Goal: Task Accomplishment & Management: Complete application form

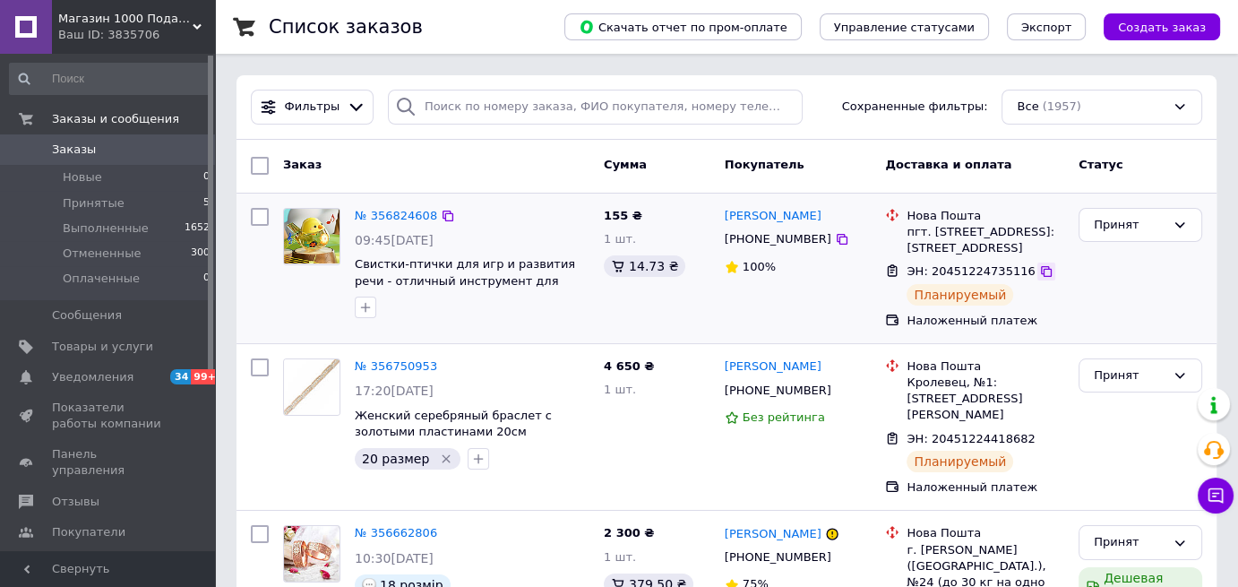
click at [1039, 273] on icon at bounding box center [1046, 271] width 14 height 14
click at [1183, 18] on button "Создать заказ" at bounding box center [1162, 26] width 116 height 27
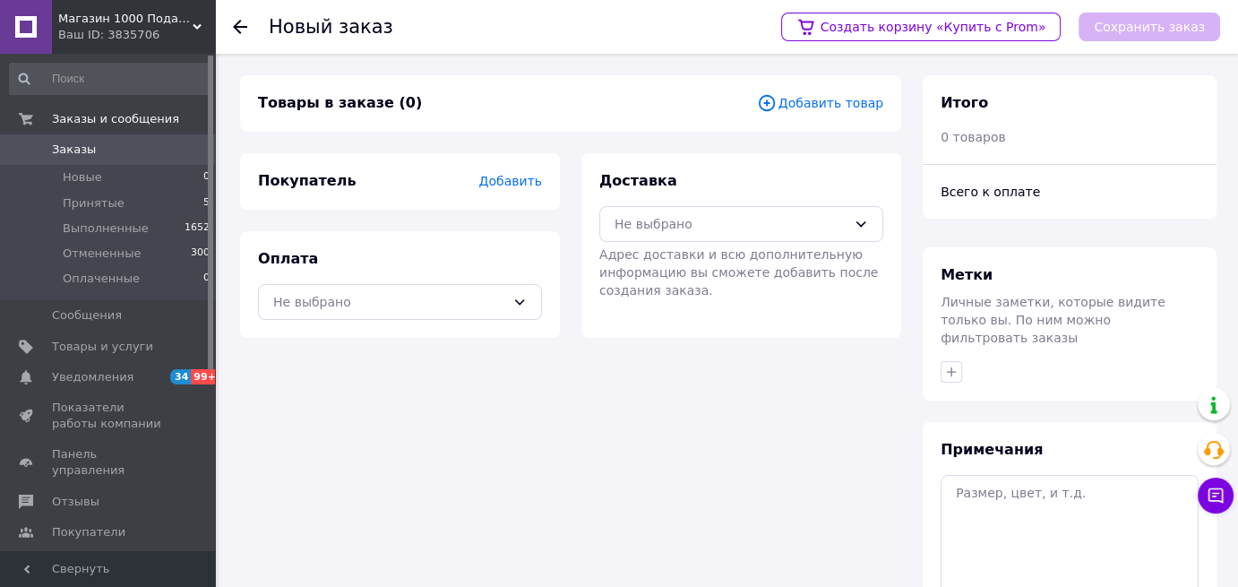
click at [515, 185] on span "Добавить" at bounding box center [510, 181] width 63 height 14
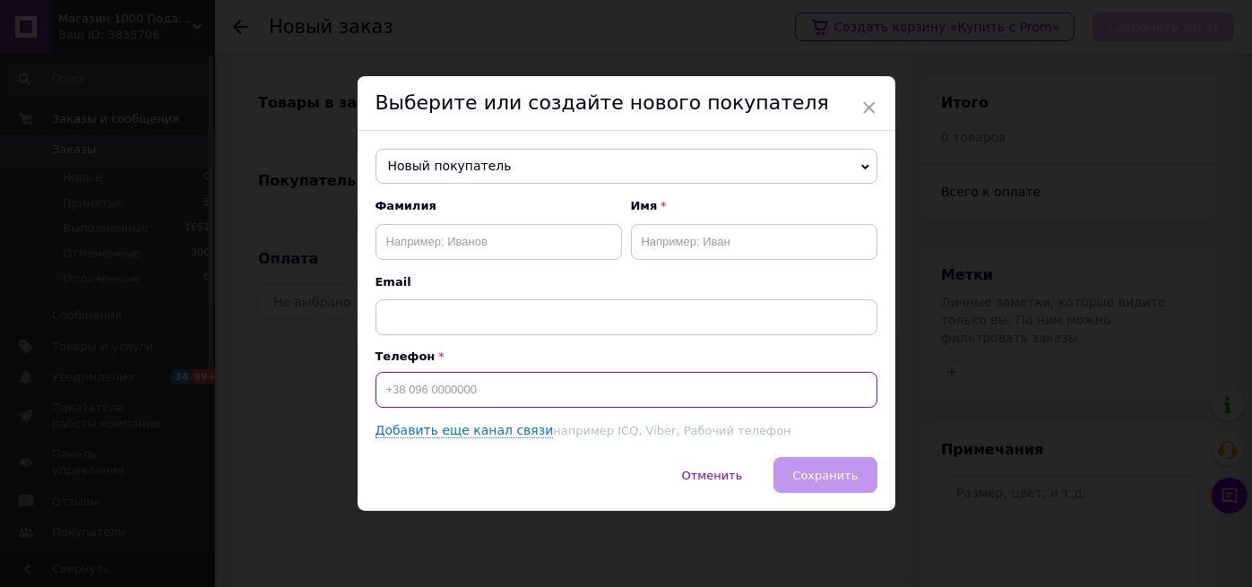
click at [420, 396] on input at bounding box center [626, 390] width 502 height 36
paste input "0663145275"
type input "[PHONE_NUMBER]"
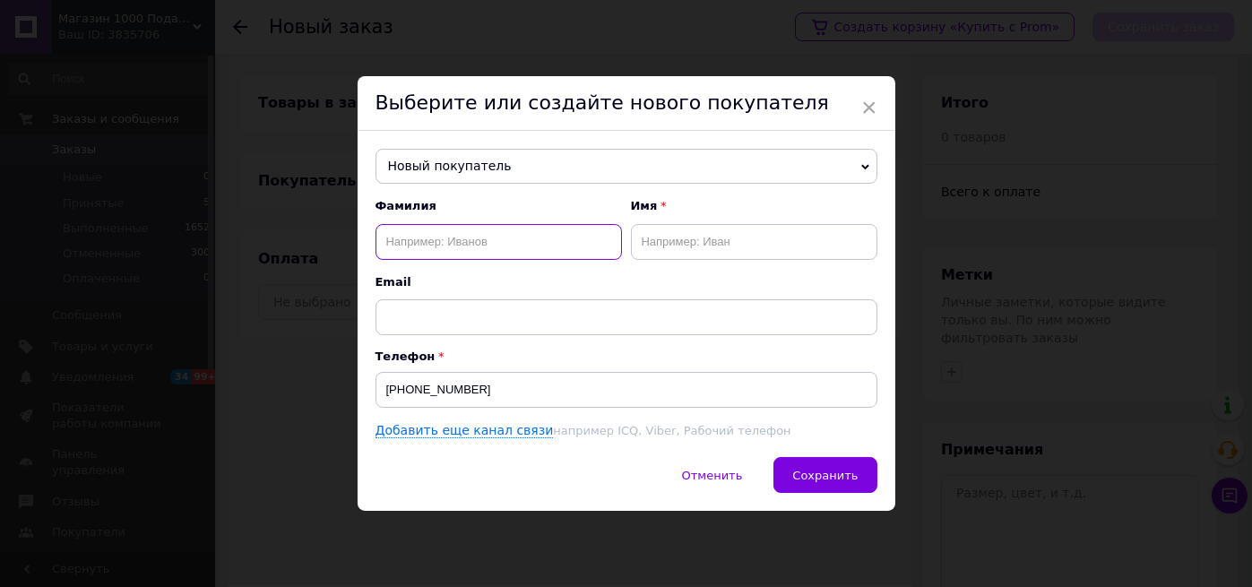
click at [499, 246] on input "text" at bounding box center [498, 242] width 246 height 36
click at [446, 236] on input "text" at bounding box center [498, 242] width 246 height 36
paste input "[PERSON_NAME]"
drag, startPoint x: 417, startPoint y: 240, endPoint x: 366, endPoint y: 245, distance: 51.3
click at [366, 245] on div "Новый покупатель [PERSON_NAME] [PHONE_NUMBER] [PERSON_NAME] [PHONE_NUMBER] Боса…" at bounding box center [627, 294] width 538 height 327
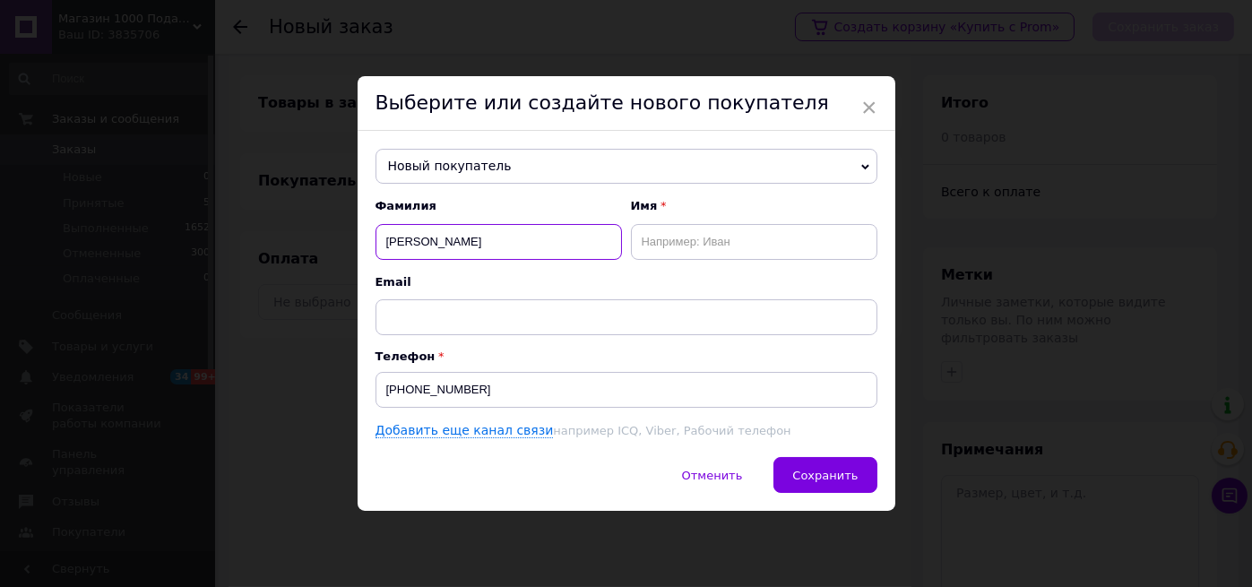
type input "[PERSON_NAME]"
click at [662, 239] on input "text" at bounding box center [754, 242] width 246 height 36
paste input "Регіна"
type input "Регіна"
click at [836, 476] on span "Сохранить" at bounding box center [824, 475] width 65 height 13
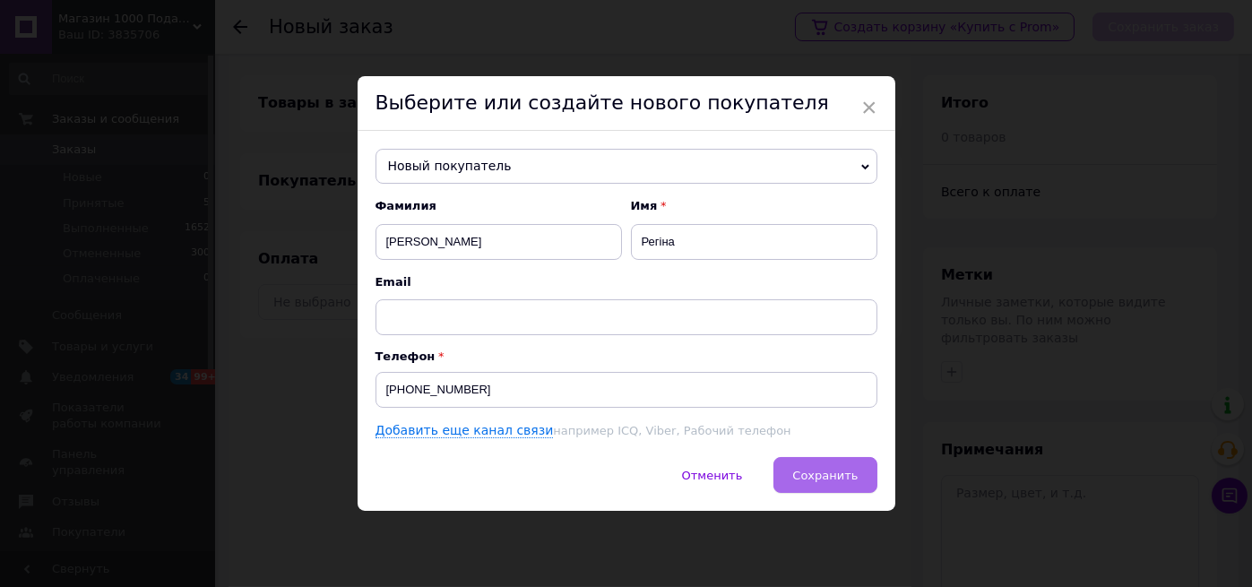
click at [822, 469] on span "Сохранить" at bounding box center [824, 475] width 65 height 13
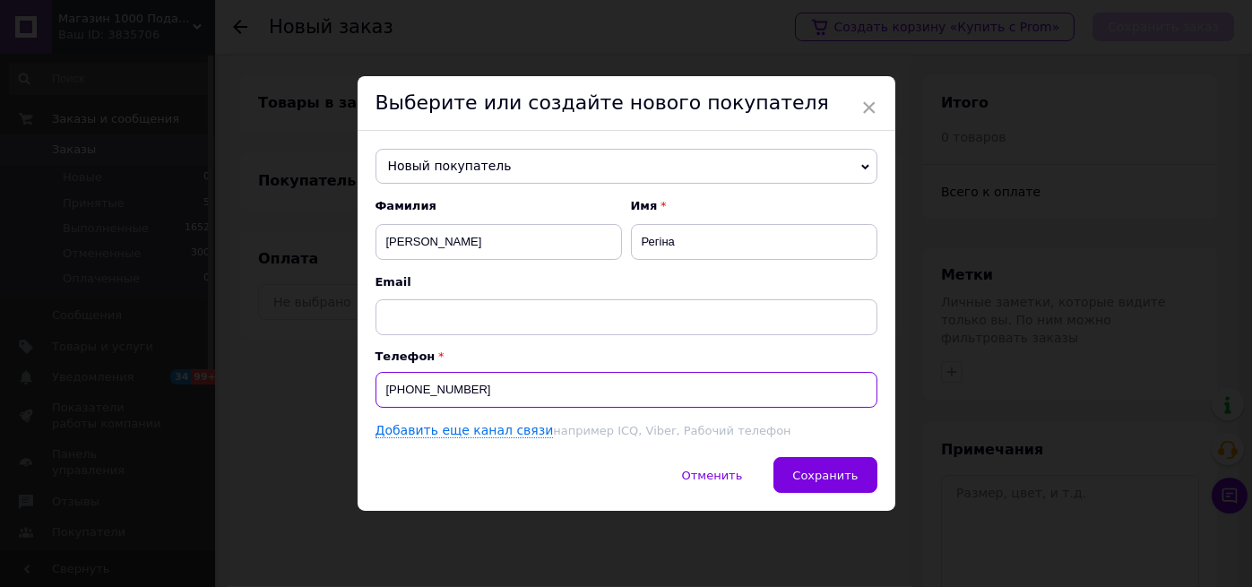
drag, startPoint x: 504, startPoint y: 388, endPoint x: 382, endPoint y: 390, distance: 121.9
click at [382, 390] on input "[PHONE_NUMBER]" at bounding box center [626, 390] width 502 height 36
type input "[PHONE_NUMBER]"
drag, startPoint x: 482, startPoint y: 388, endPoint x: 351, endPoint y: 380, distance: 131.1
click at [353, 380] on div "× Выберите или создайте нового покупателя Новый покупатель [PERSON_NAME] [PHONE…" at bounding box center [626, 293] width 1252 height 587
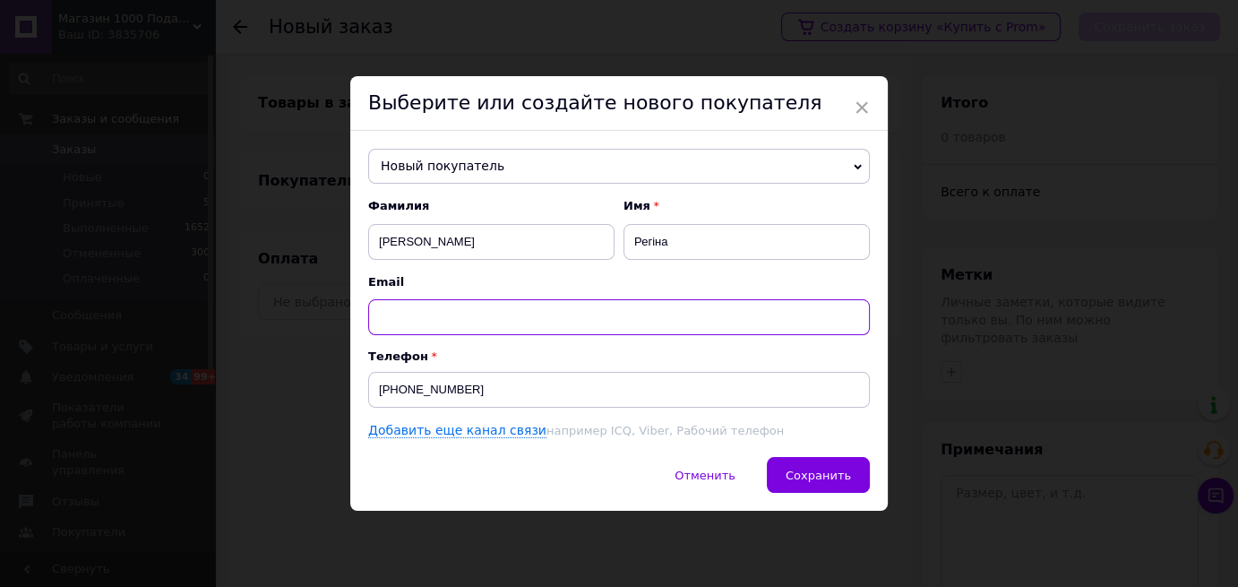
click at [402, 318] on input "text" at bounding box center [619, 317] width 502 height 36
paste input "text"
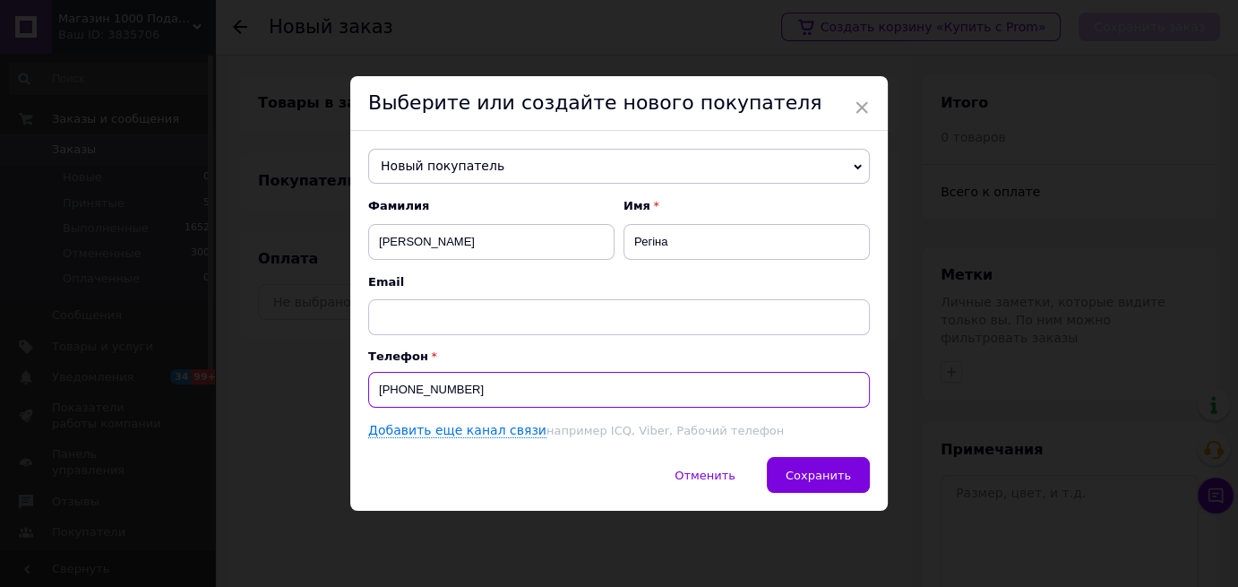
drag, startPoint x: 468, startPoint y: 388, endPoint x: 375, endPoint y: 388, distance: 93.2
click at [375, 388] on input "[PHONE_NUMBER]" at bounding box center [619, 390] width 502 height 36
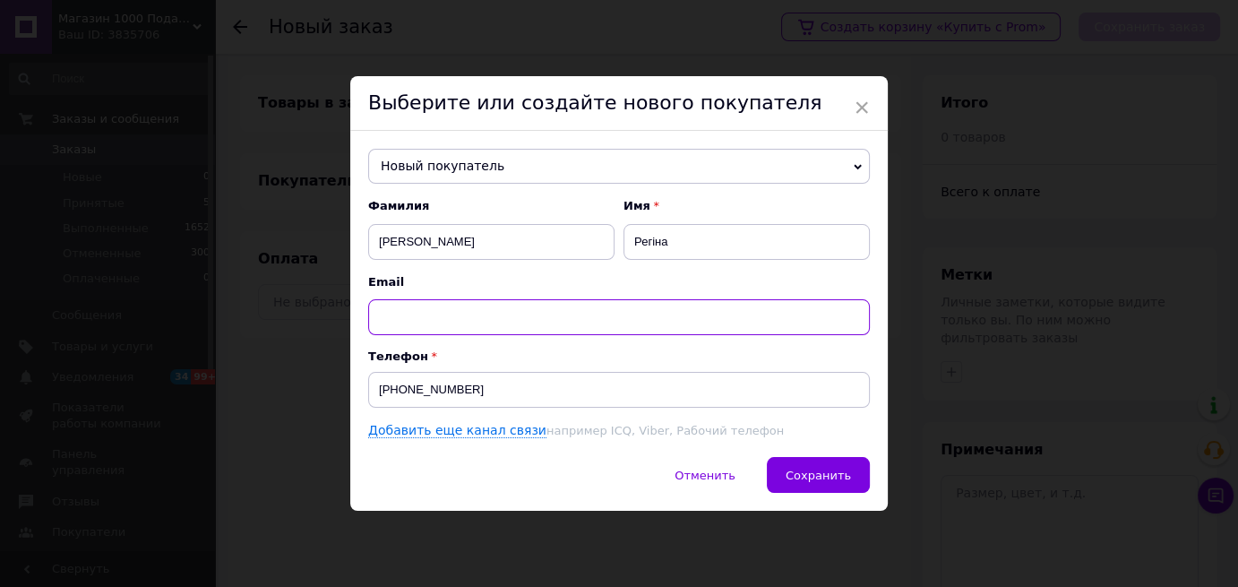
click at [409, 314] on input "text" at bounding box center [619, 317] width 502 height 36
paste input "text"
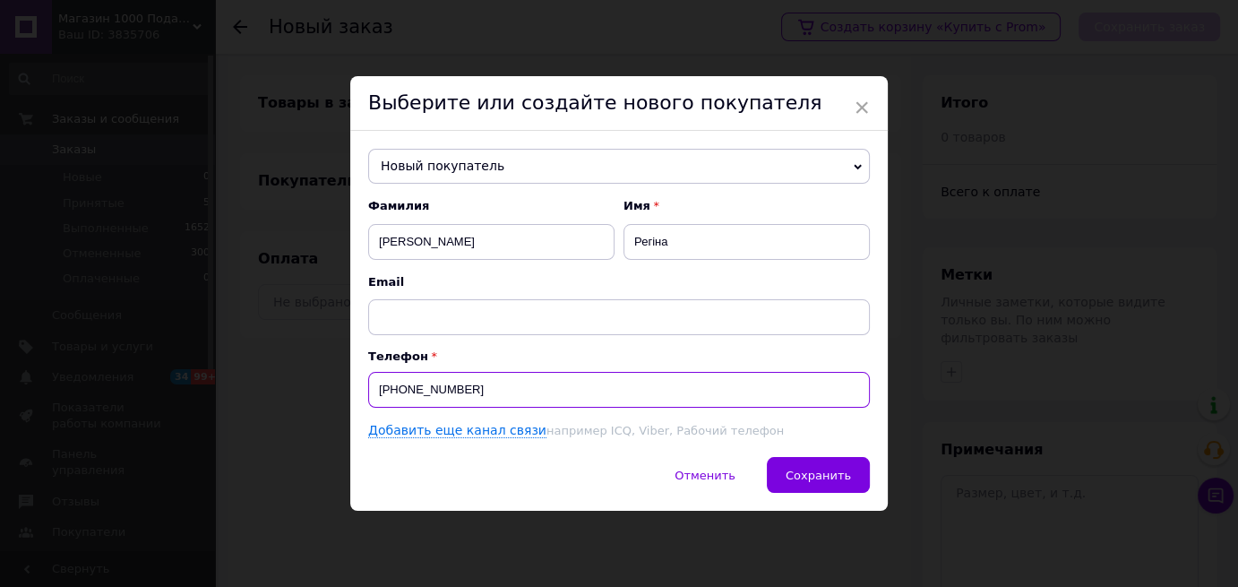
drag, startPoint x: 469, startPoint y: 383, endPoint x: 330, endPoint y: 383, distance: 138.9
click at [329, 387] on div "× Выберите или создайте нового покупателя Новый покупатель [PERSON_NAME] [PHONE…" at bounding box center [619, 293] width 1238 height 587
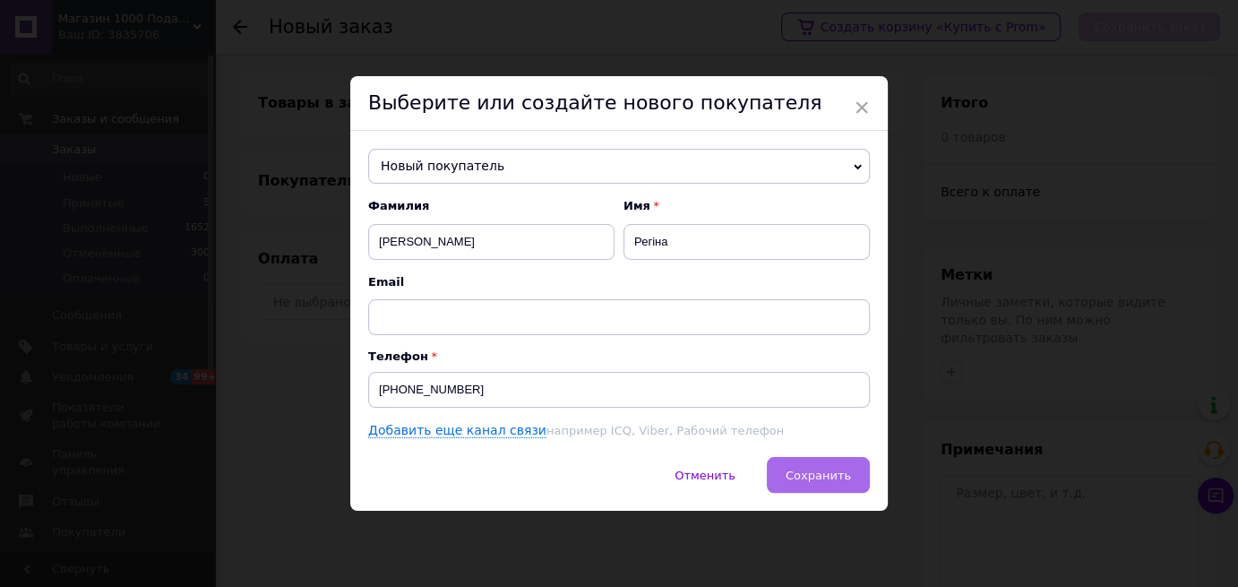
click at [810, 477] on span "Сохранить" at bounding box center [818, 475] width 65 height 13
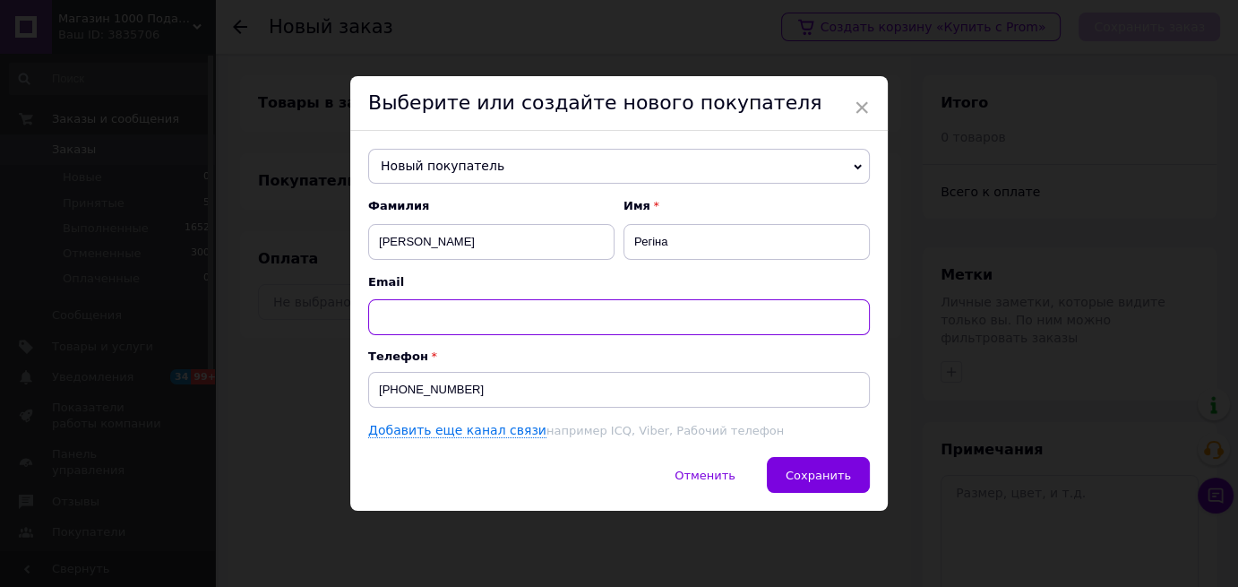
drag, startPoint x: 409, startPoint y: 323, endPoint x: 404, endPoint y: 314, distance: 10.0
click at [409, 322] on input "text" at bounding box center [619, 317] width 502 height 36
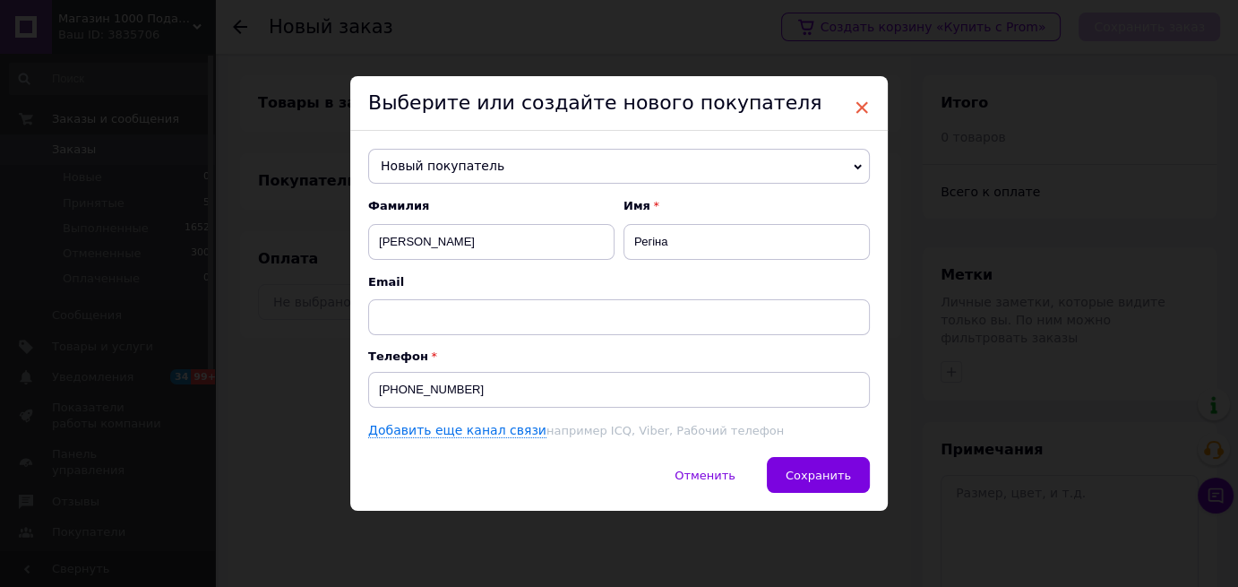
click at [855, 111] on span "×" at bounding box center [862, 107] width 16 height 30
click at [862, 104] on span "×" at bounding box center [862, 107] width 16 height 30
click at [714, 472] on span "Отменить" at bounding box center [705, 475] width 61 height 13
click at [858, 112] on span "×" at bounding box center [862, 107] width 16 height 30
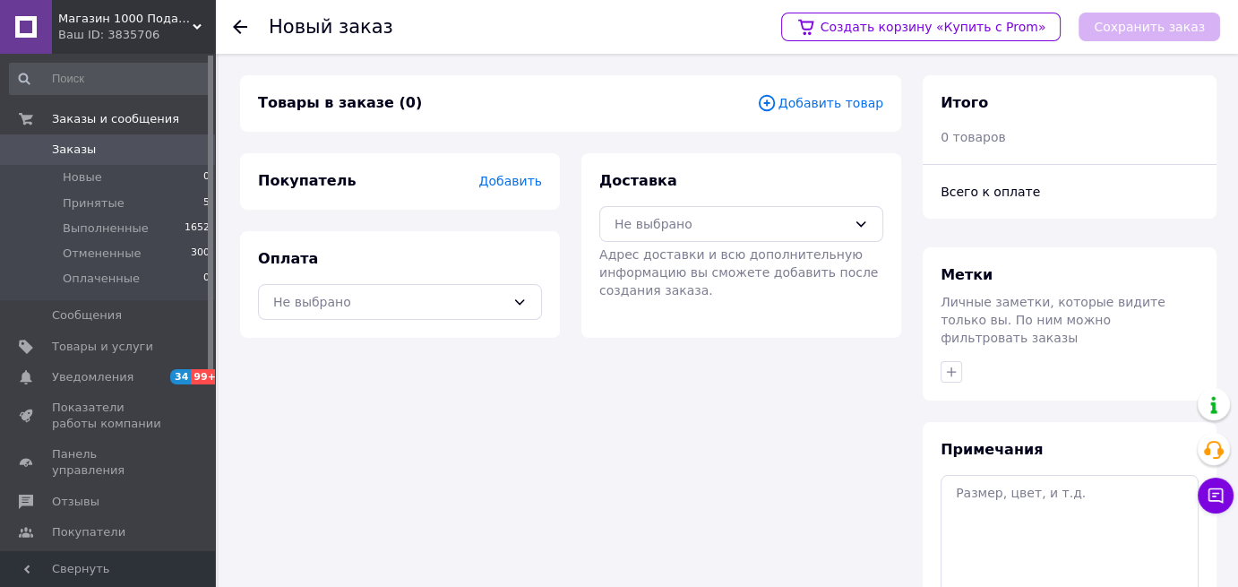
click at [464, 417] on div "Товары в заказе (0) Добавить товар Покупатель Добавить Оплата Не выбрано Достав…" at bounding box center [570, 405] width 683 height 660
click at [509, 182] on span "Добавить" at bounding box center [510, 181] width 63 height 14
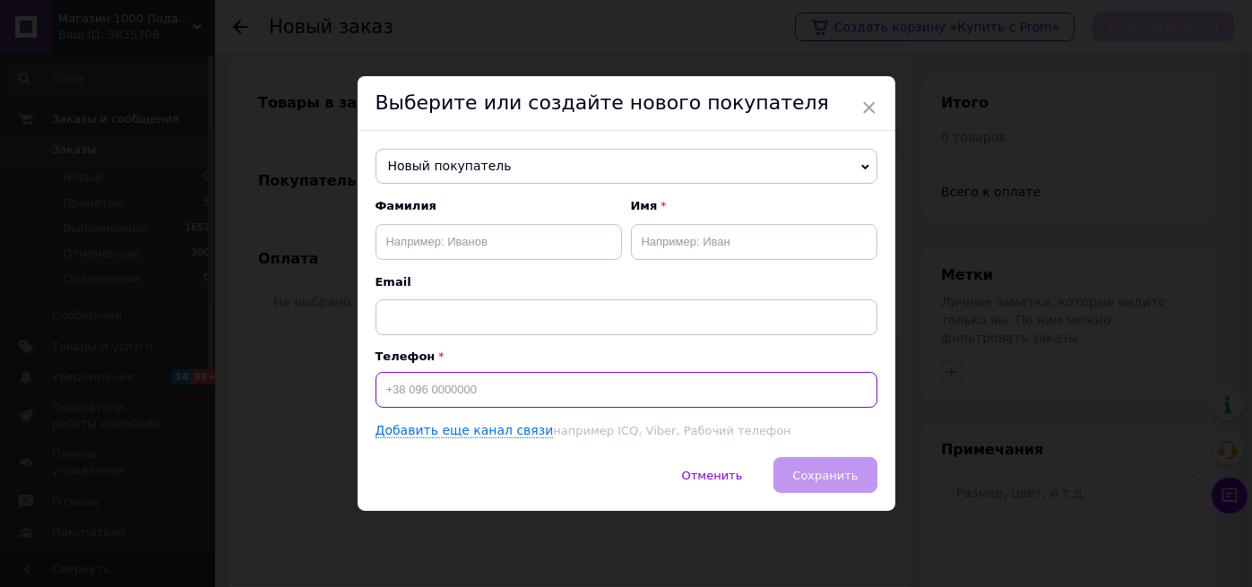
click at [443, 389] on input at bounding box center [626, 390] width 502 height 36
paste input "[PHONE_NUMBER]"
type input "[PHONE_NUMBER]"
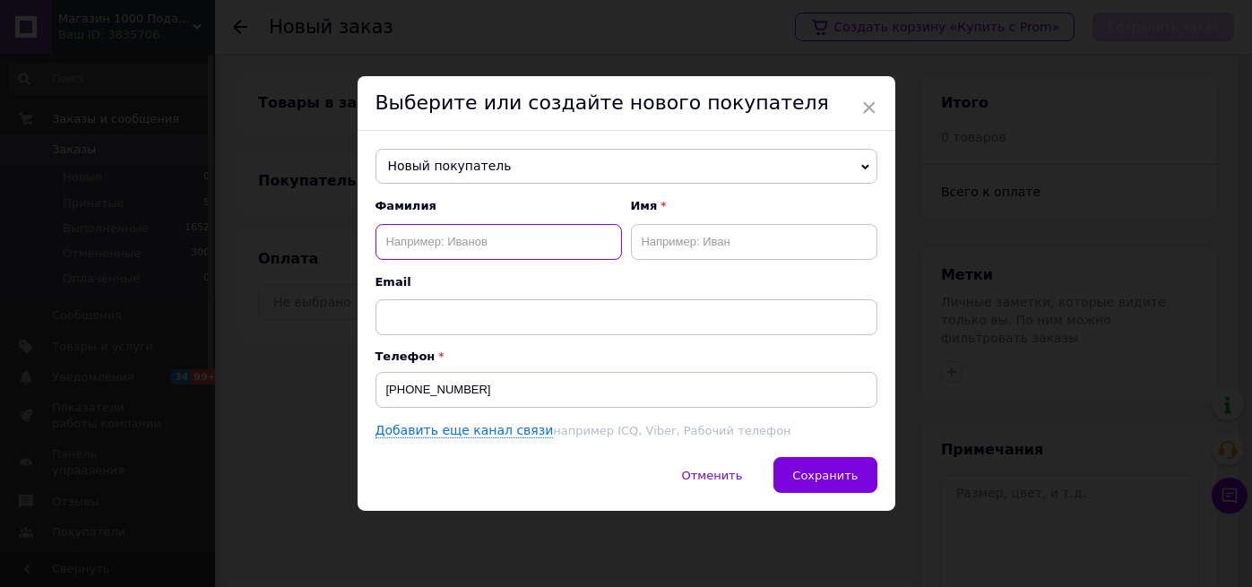
click at [410, 234] on input "text" at bounding box center [498, 242] width 246 height 36
click at [410, 235] on input "text" at bounding box center [498, 242] width 246 height 36
paste input "[PERSON_NAME]"
drag, startPoint x: 417, startPoint y: 242, endPoint x: 367, endPoint y: 242, distance: 49.3
click at [367, 241] on div "Новый покупатель [PERSON_NAME] [PHONE_NUMBER] [PERSON_NAME] [PHONE_NUMBER] Боса…" at bounding box center [627, 294] width 538 height 327
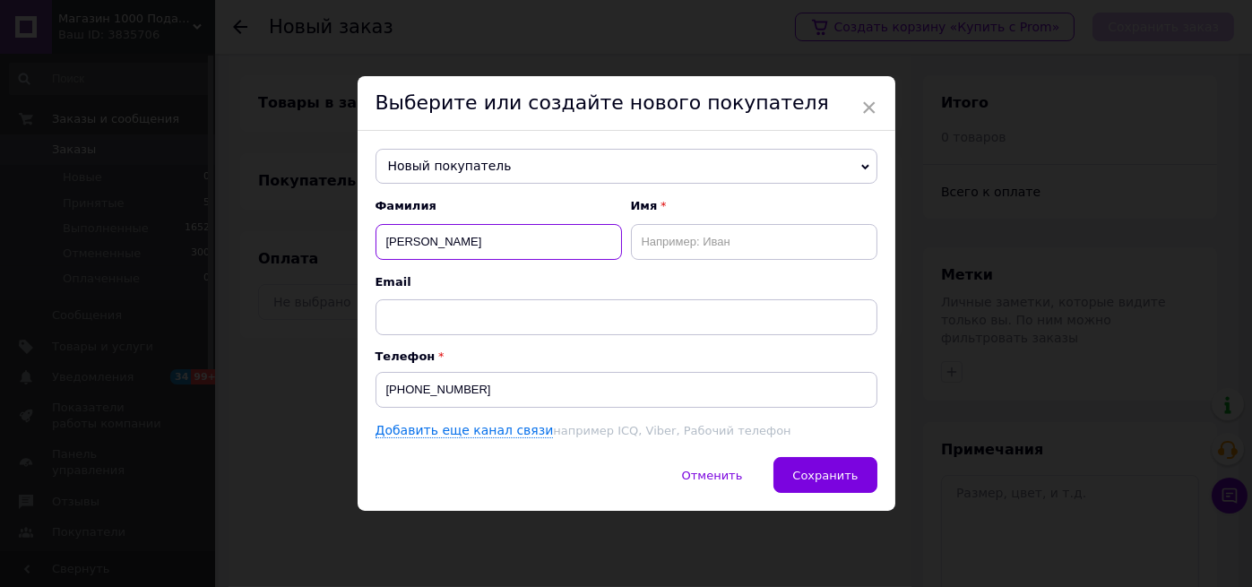
type input "[PERSON_NAME]"
click at [639, 248] on input "text" at bounding box center [754, 242] width 246 height 36
paste input "Регіна"
type input "Регіна"
click at [823, 481] on span "Сохранить" at bounding box center [824, 475] width 65 height 13
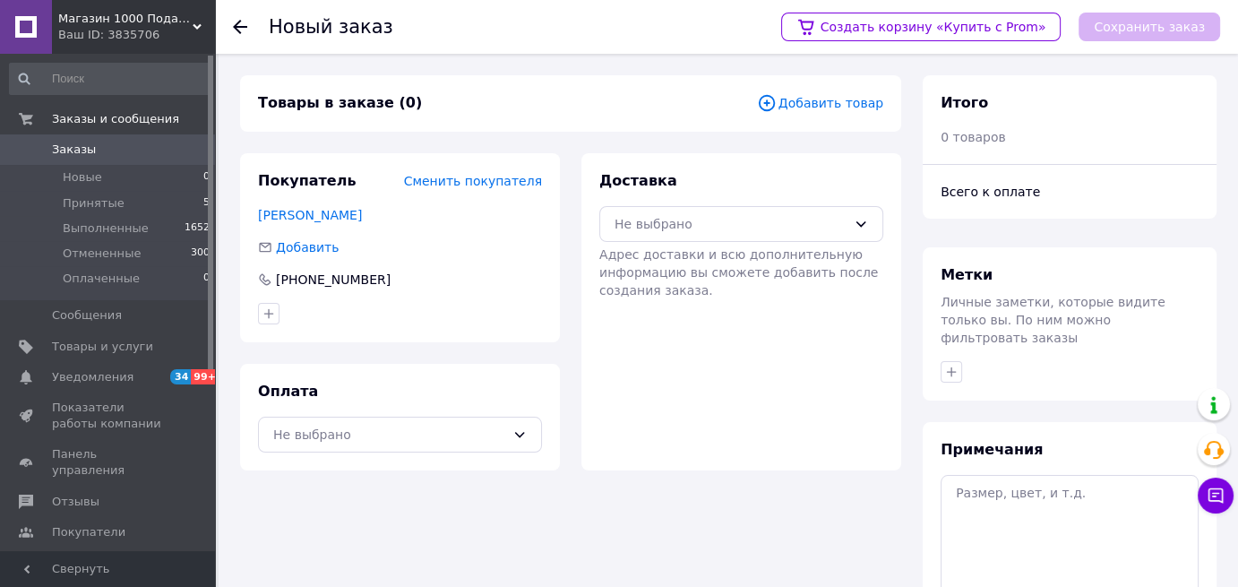
click at [838, 99] on span "Добавить товар" at bounding box center [820, 103] width 126 height 20
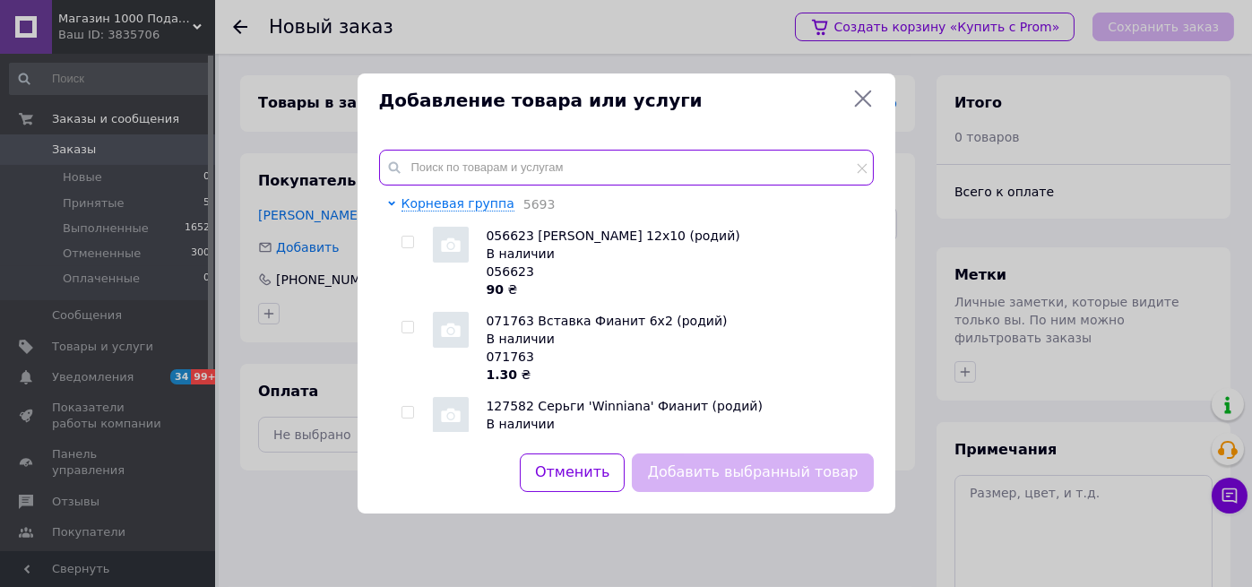
click at [425, 165] on input "text" at bounding box center [626, 168] width 495 height 36
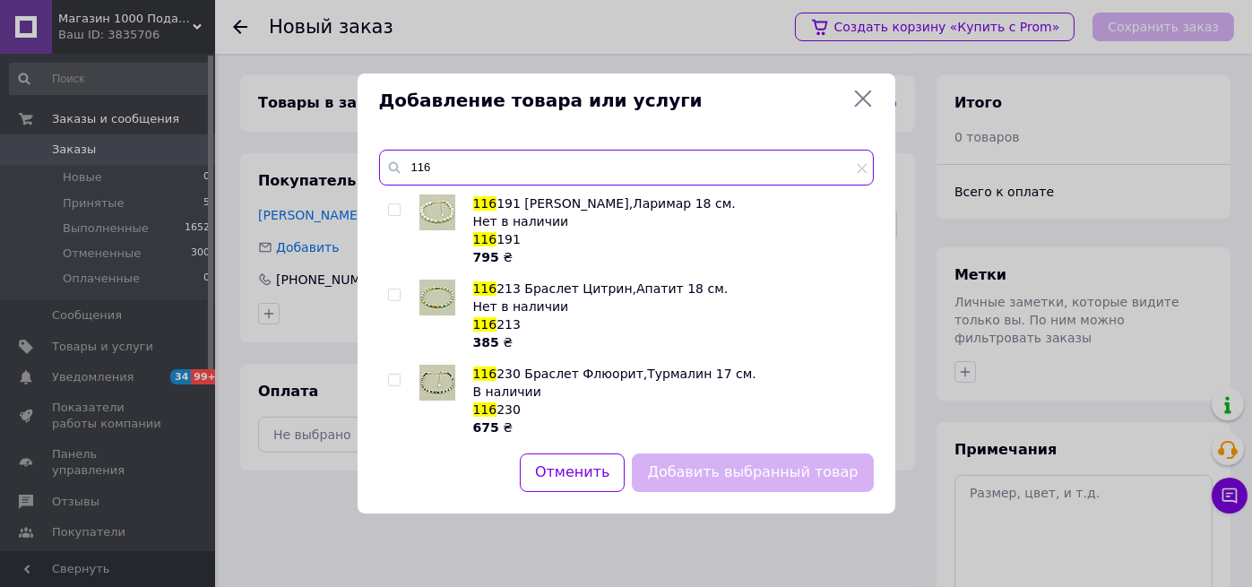
drag, startPoint x: 460, startPoint y: 158, endPoint x: 389, endPoint y: 164, distance: 71.1
click at [389, 164] on div "116" at bounding box center [626, 168] width 495 height 36
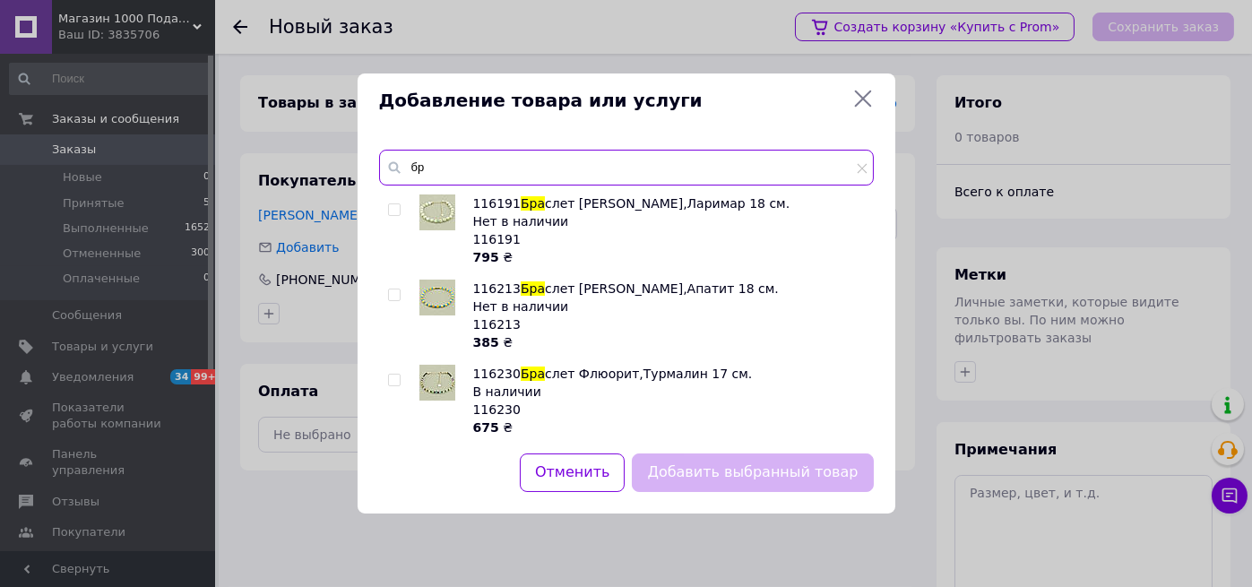
type input "б"
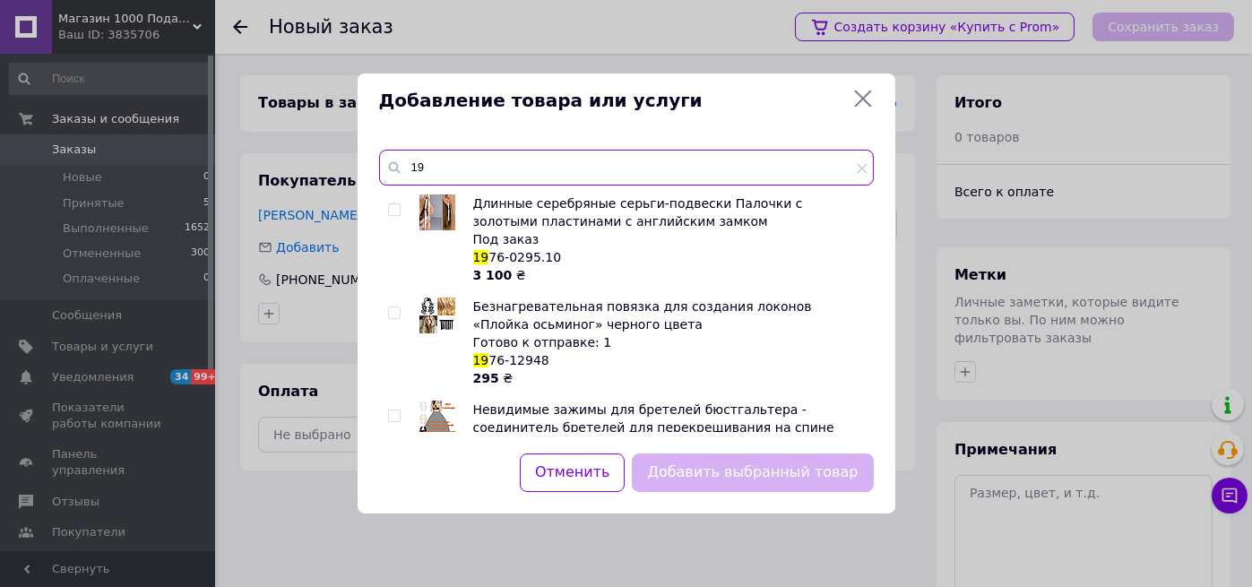
type input "1"
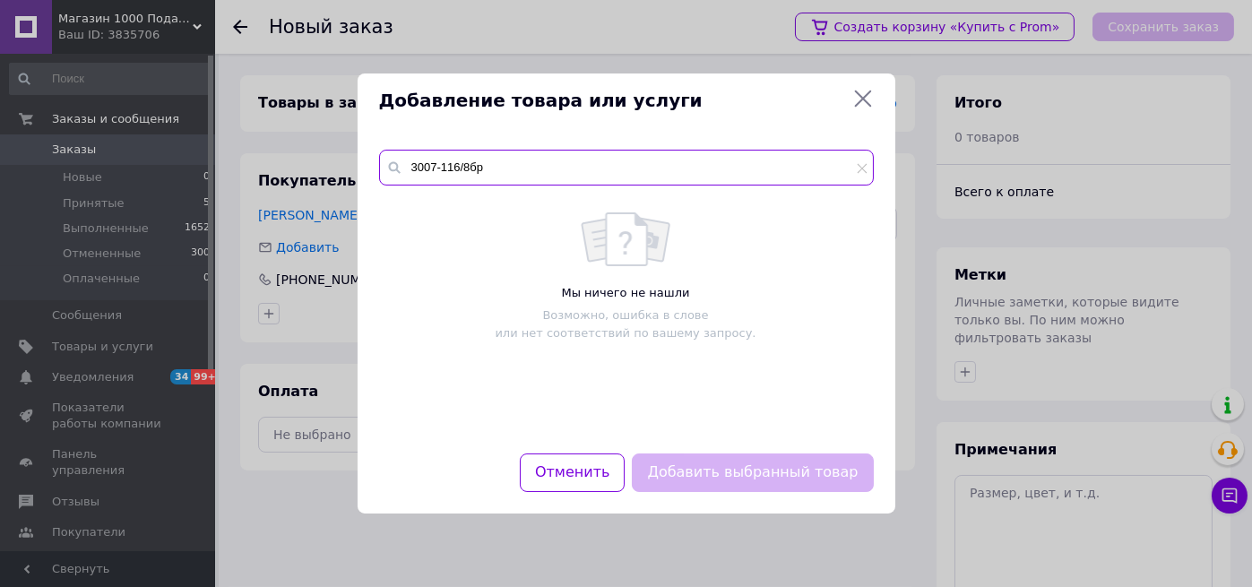
type input "3007-116/8бр"
drag, startPoint x: 464, startPoint y: 178, endPoint x: 330, endPoint y: 187, distance: 134.7
click at [332, 189] on div "Добавление товара или услуги 3007-116/8бр Мы ничего не нашли Возможно, ошибка в…" at bounding box center [626, 293] width 1252 height 587
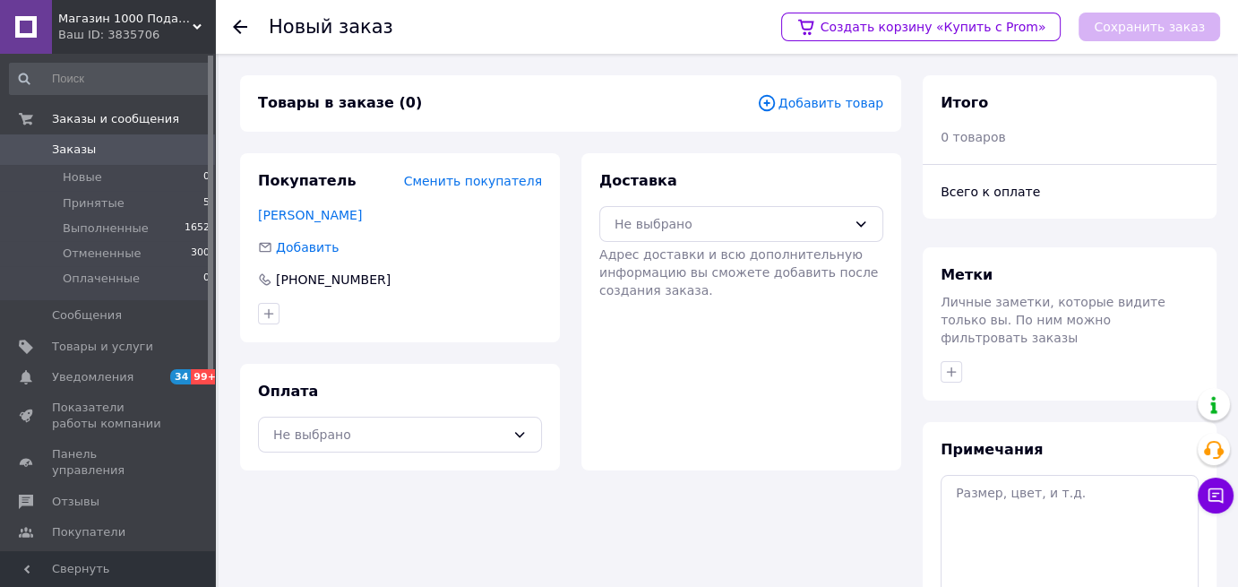
click at [841, 98] on span "Добавить товар" at bounding box center [820, 103] width 126 height 20
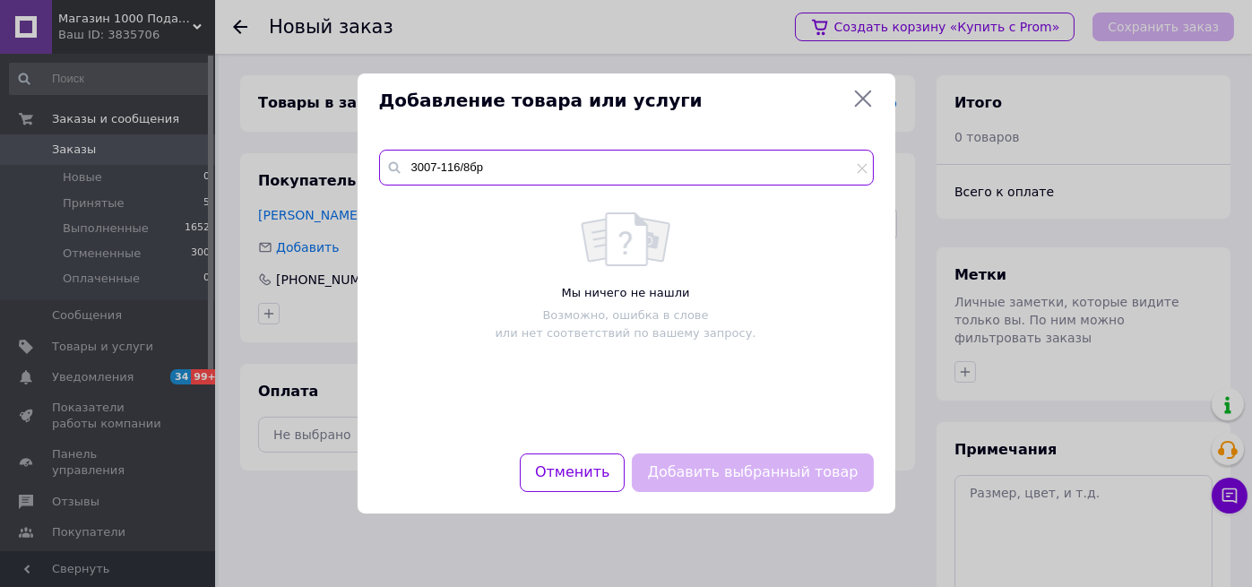
drag, startPoint x: 507, startPoint y: 174, endPoint x: 382, endPoint y: 174, distance: 125.5
click at [382, 174] on input "3007-116/8бр" at bounding box center [626, 168] width 495 height 36
paste input "1975-116/8бз"
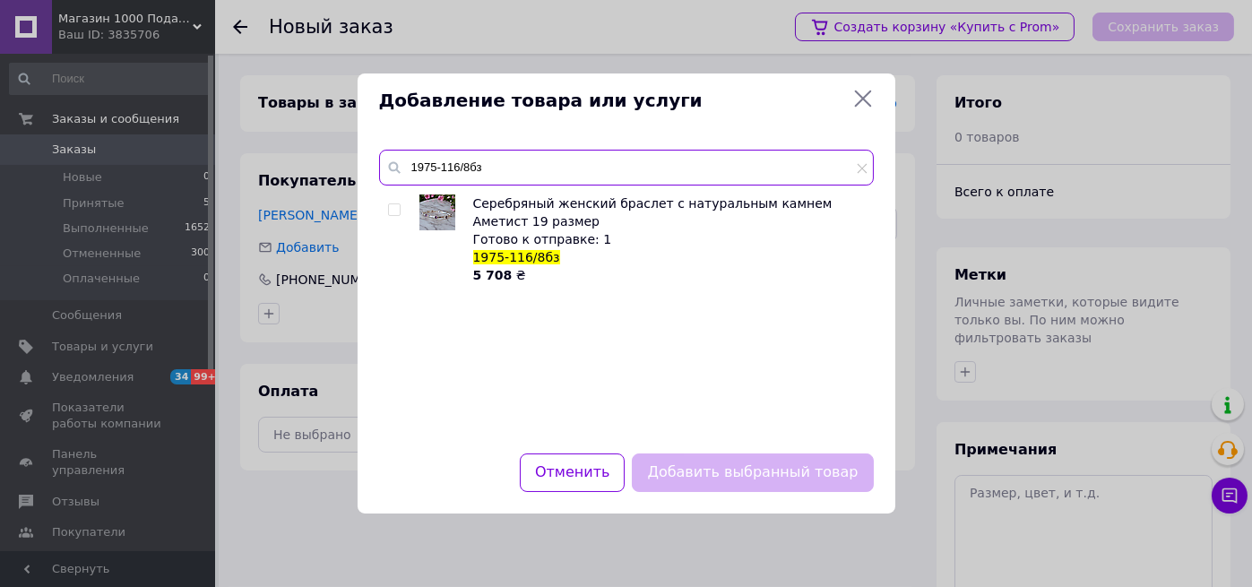
type input "1975-116/8бз"
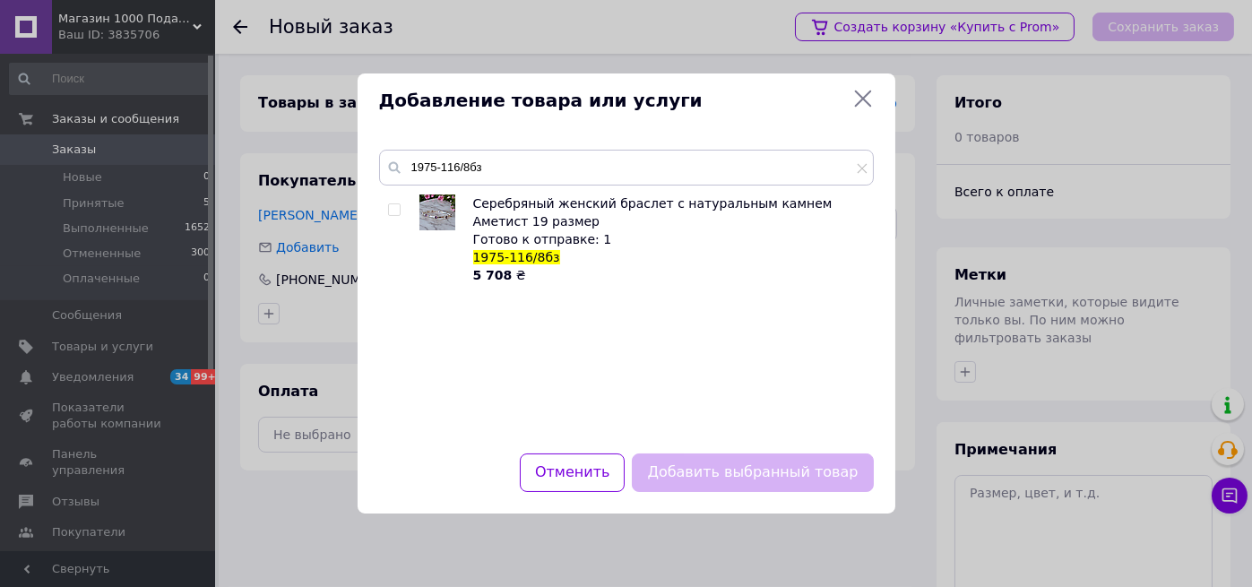
click at [392, 211] on input "checkbox" at bounding box center [394, 210] width 12 height 12
checkbox input "true"
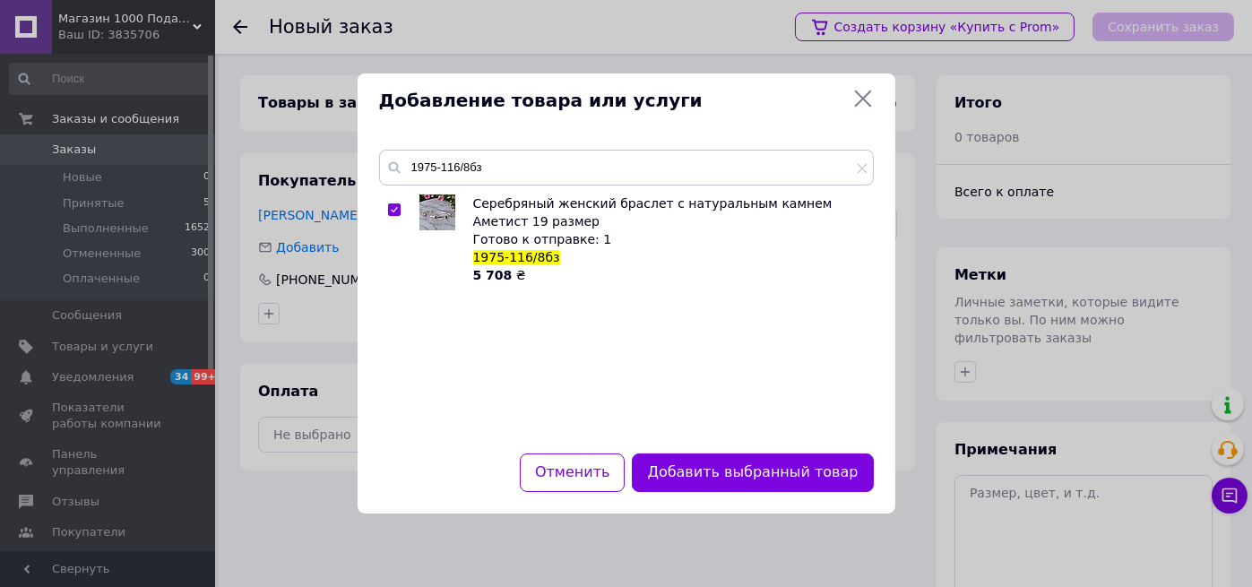
click at [763, 472] on button "Добавить выбранный товар" at bounding box center [752, 472] width 241 height 39
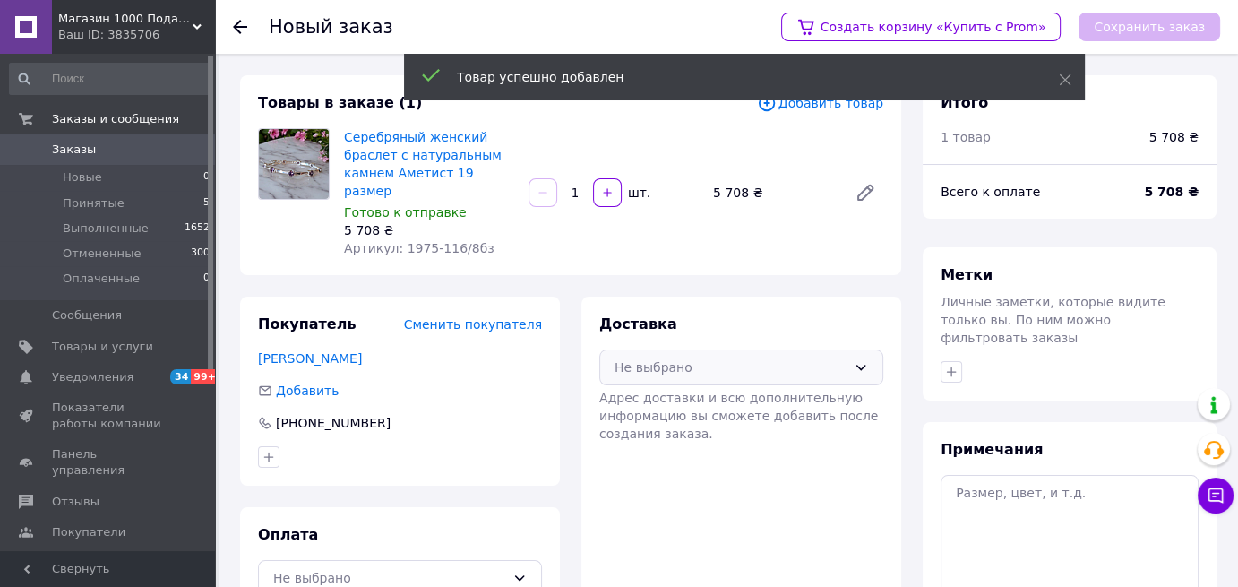
click at [720, 358] on div "Не выбрано" at bounding box center [731, 368] width 232 height 20
click at [712, 397] on span "Нова Пошта (платная)" at bounding box center [755, 406] width 227 height 18
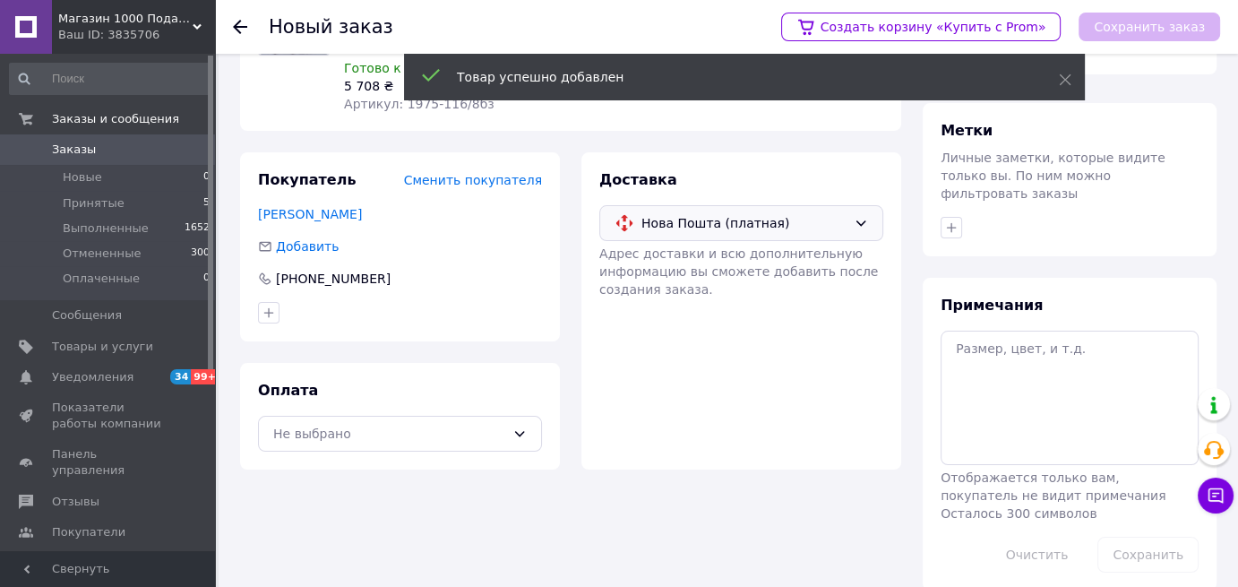
scroll to position [150, 0]
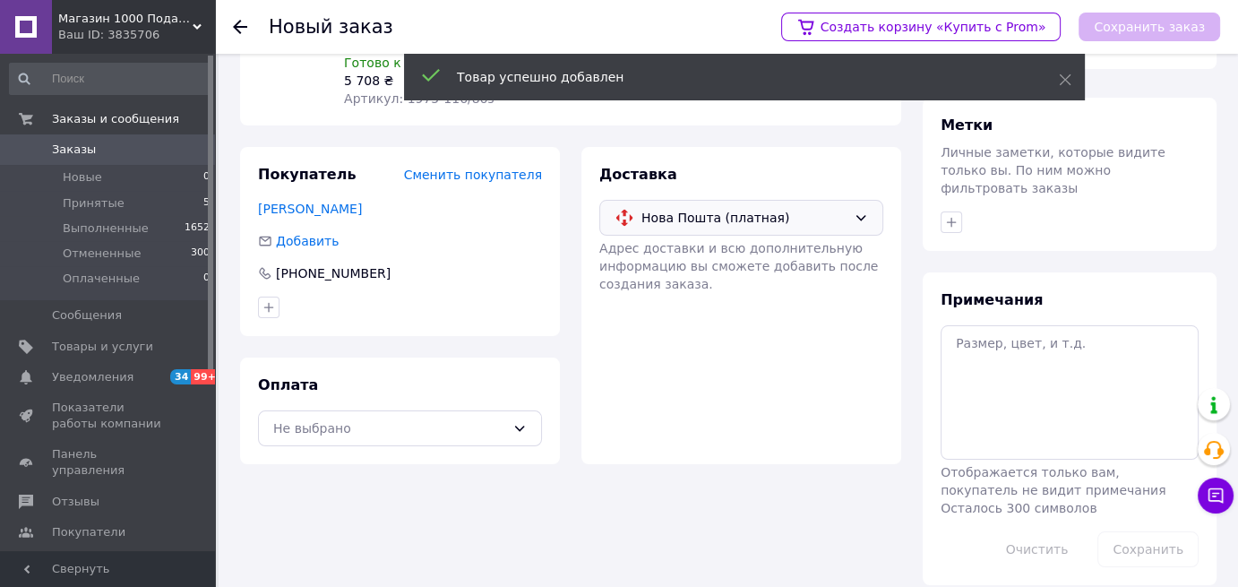
click at [403, 430] on div "Оплата Не выбрано" at bounding box center [400, 411] width 320 height 107
click at [394, 418] on div "Не выбрано" at bounding box center [389, 428] width 232 height 20
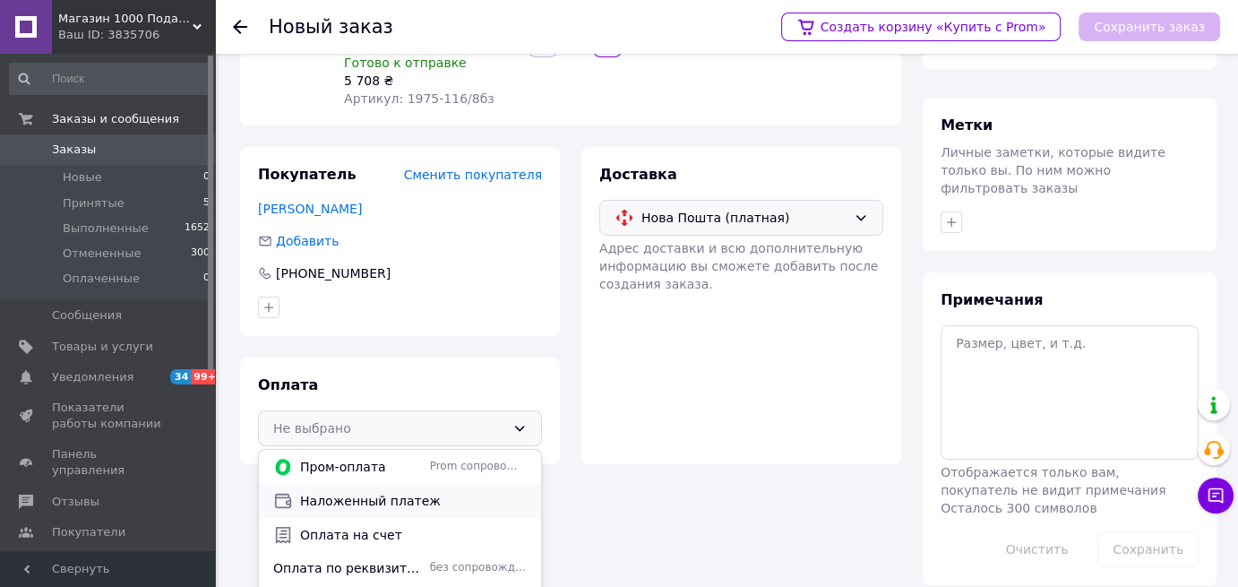
click at [341, 492] on span "Наложенный платеж" at bounding box center [413, 501] width 227 height 18
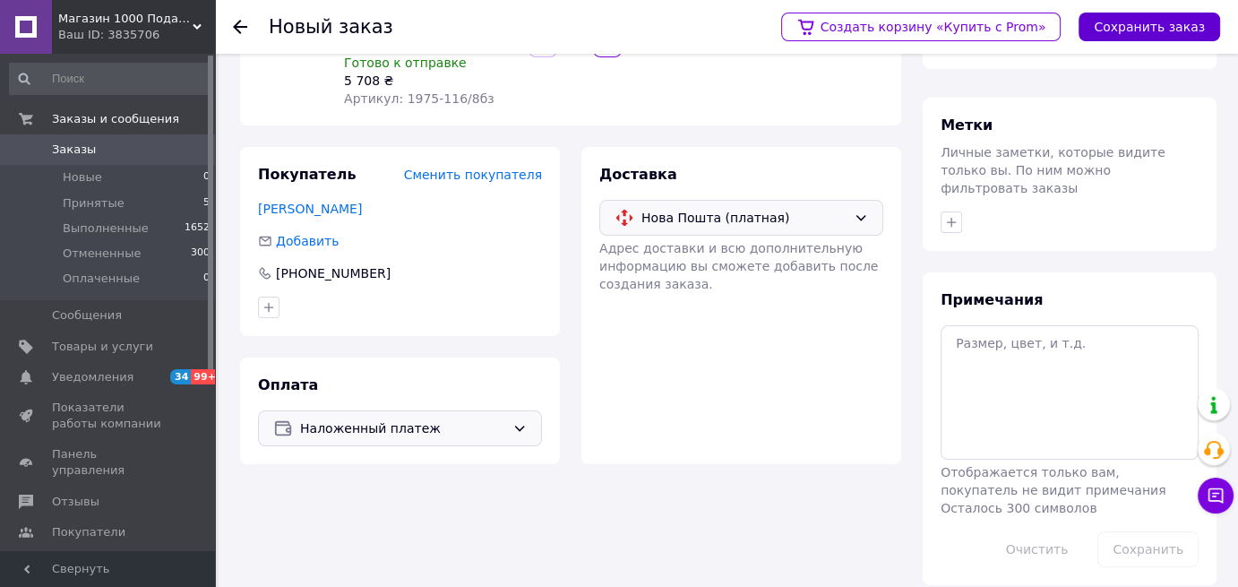
click at [1179, 33] on button "Сохранить заказ" at bounding box center [1150, 27] width 142 height 29
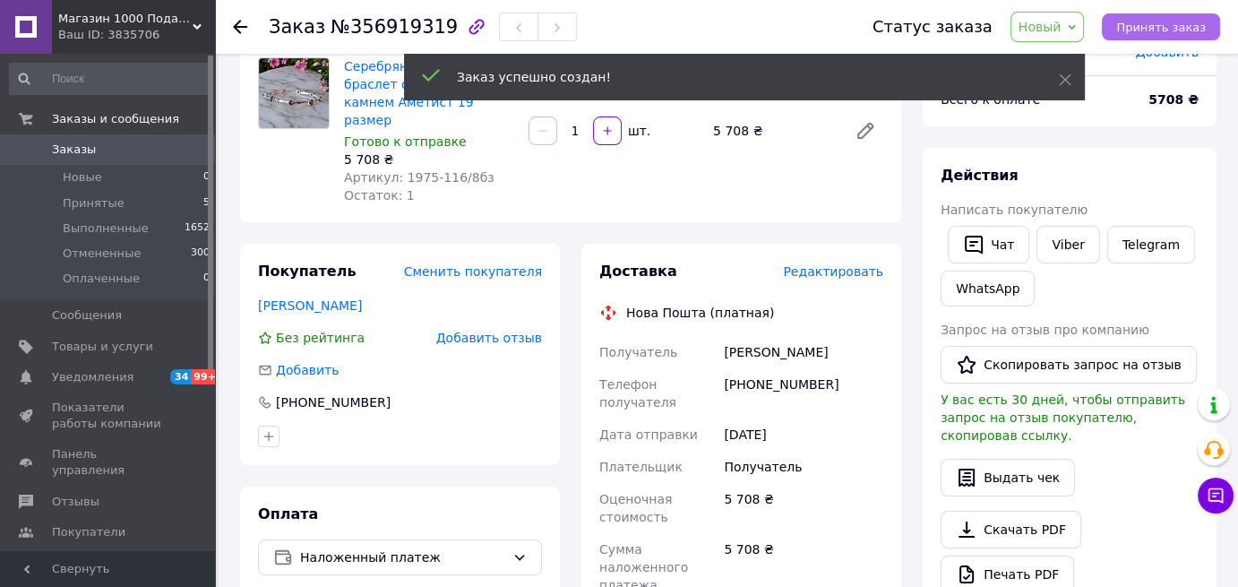
click at [1168, 15] on button "Принять заказ" at bounding box center [1161, 26] width 118 height 27
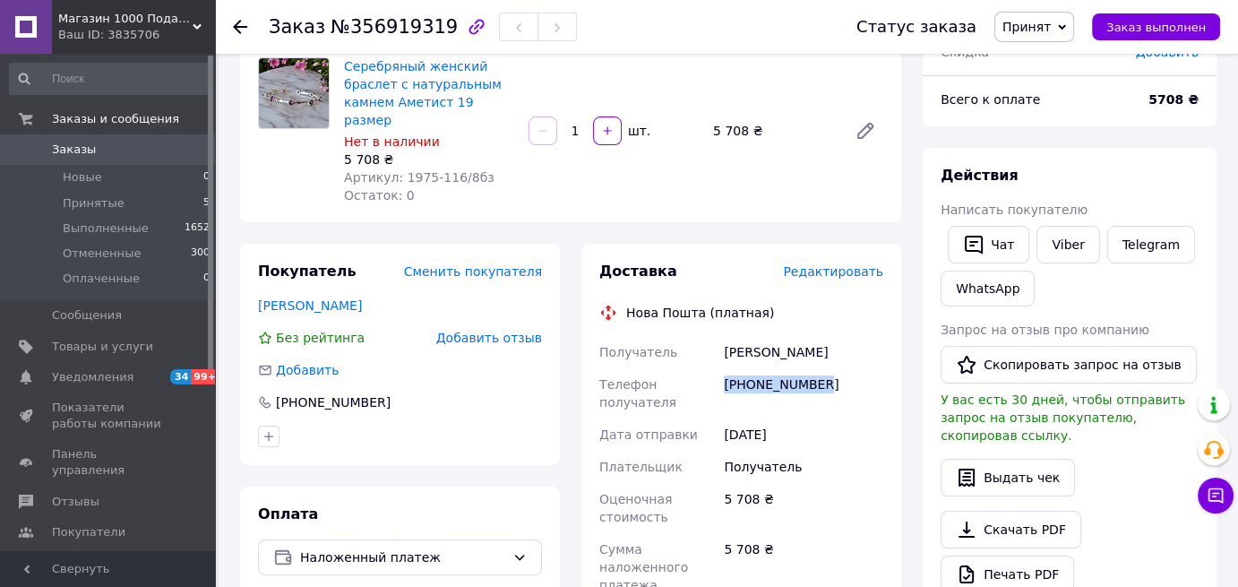
drag, startPoint x: 819, startPoint y: 368, endPoint x: 720, endPoint y: 370, distance: 99.5
click at [720, 370] on div "[PHONE_NUMBER]" at bounding box center [803, 393] width 167 height 50
copy div "[PHONE_NUMBER]"
drag, startPoint x: 810, startPoint y: 335, endPoint x: 707, endPoint y: 345, distance: 103.5
click at [707, 345] on div "Получатель Аділова Регіна Телефон получателя +380663145275 Дата отправки 12.08.…" at bounding box center [741, 545] width 291 height 419
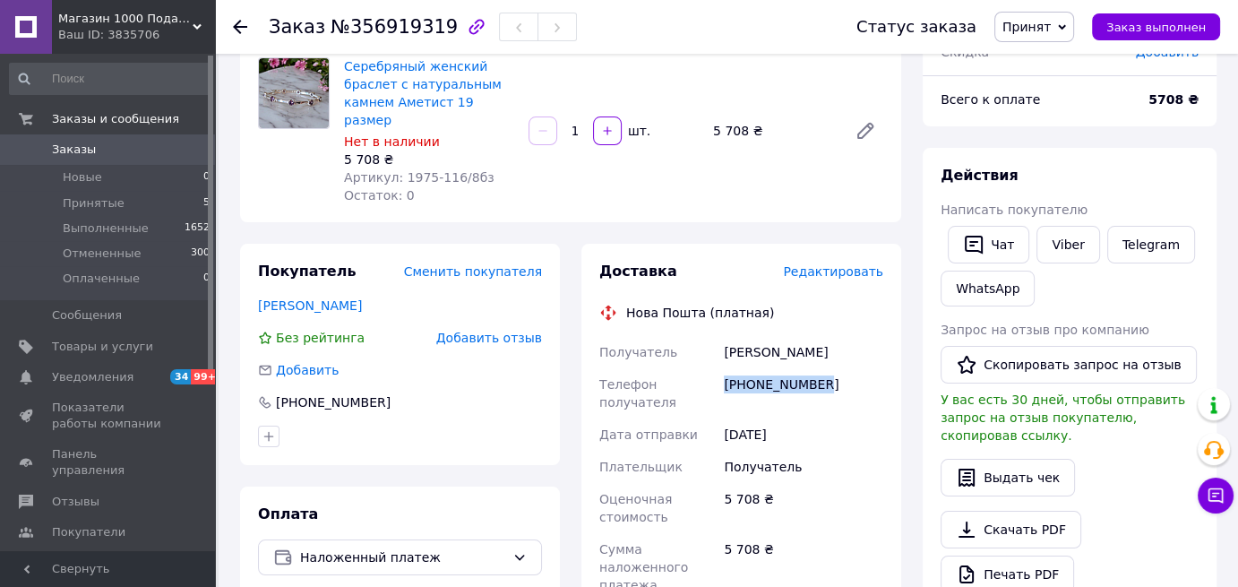
copy div "Получатель Аділова Регіна"
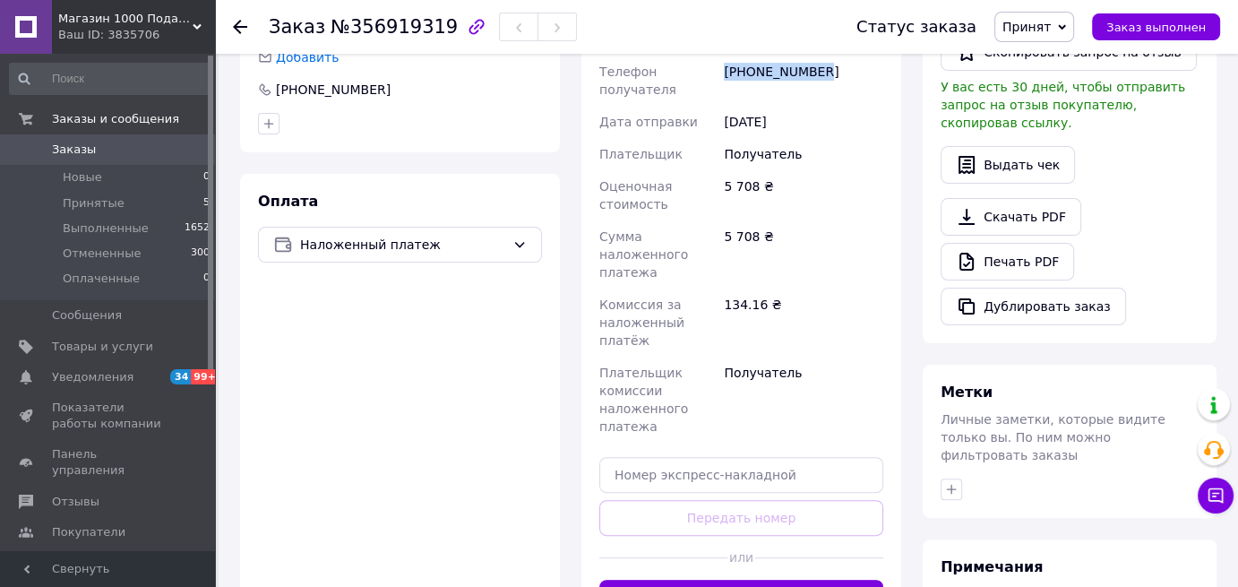
scroll to position [508, 0]
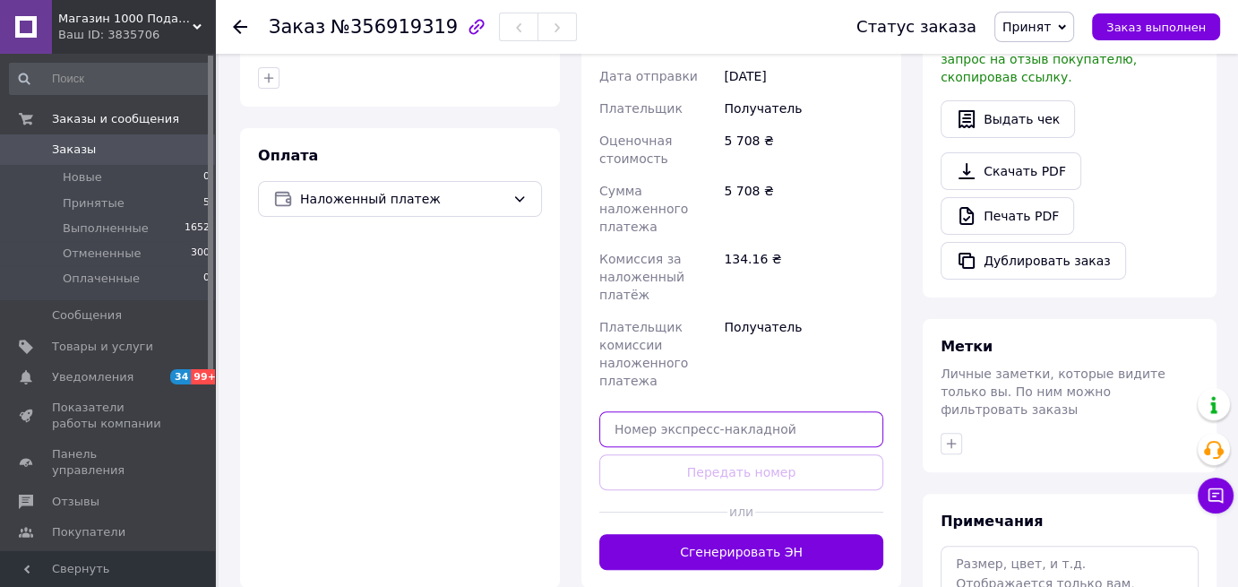
click at [683, 411] on input "text" at bounding box center [741, 429] width 284 height 36
paste input "20451225331873"
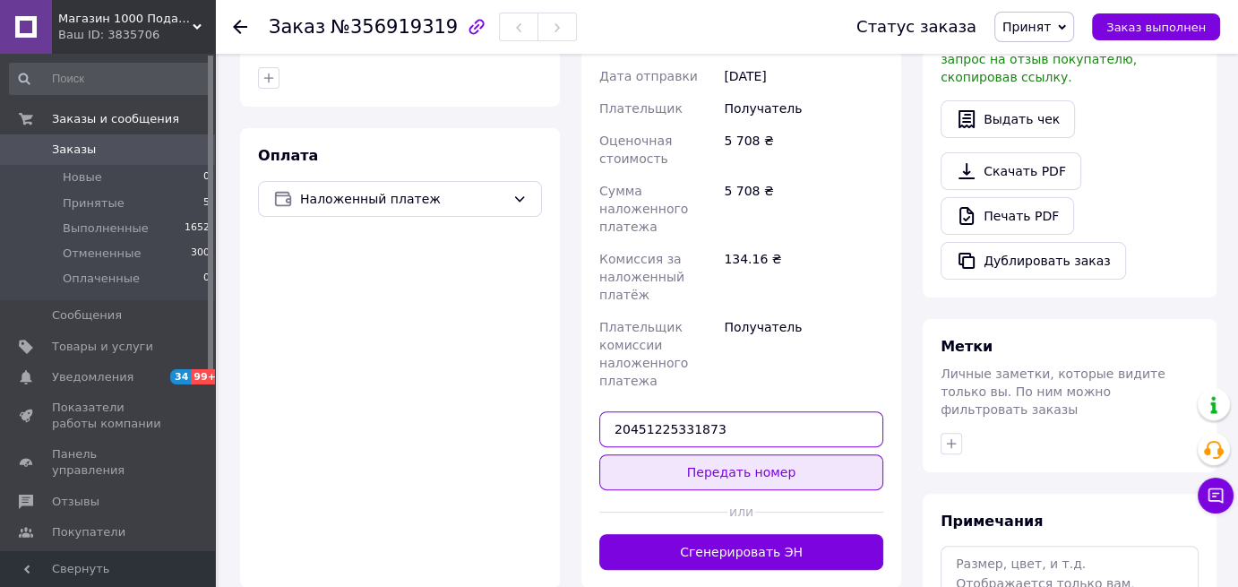
type input "20451225331873"
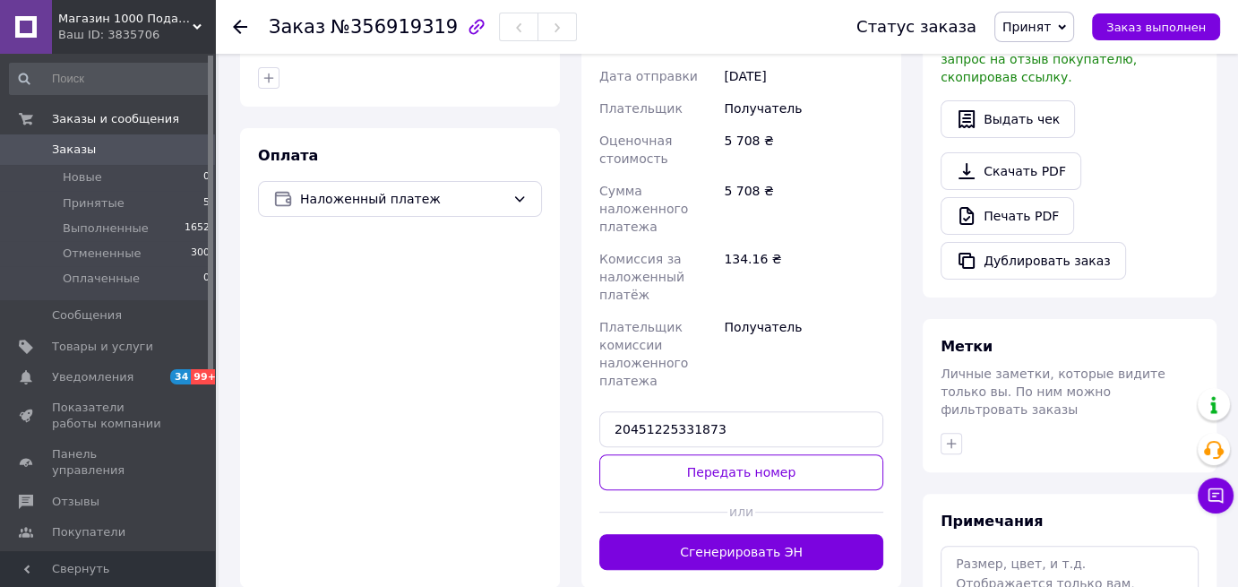
click at [710, 454] on button "Передать номер" at bounding box center [741, 472] width 284 height 36
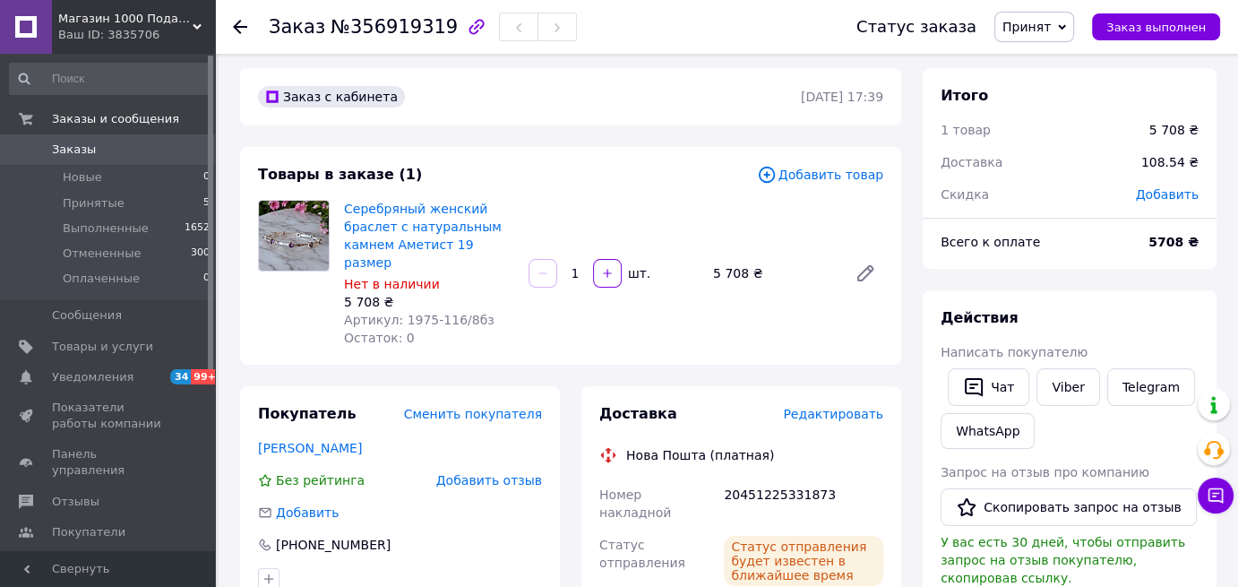
scroll to position [0, 0]
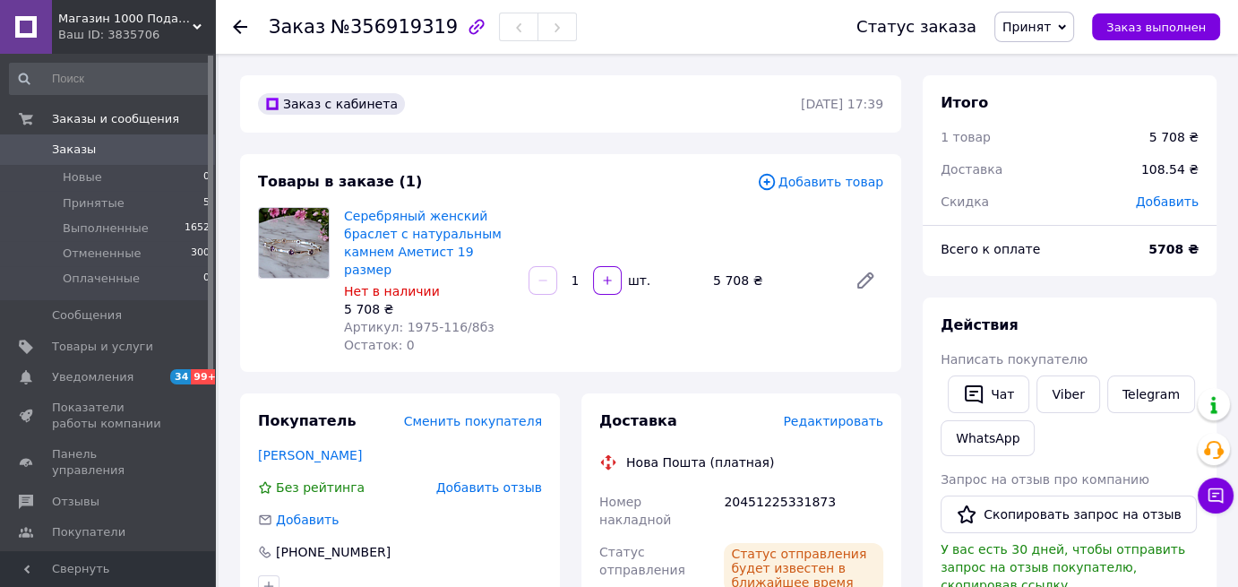
drag, startPoint x: 402, startPoint y: 235, endPoint x: 530, endPoint y: 202, distance: 131.5
click at [530, 202] on div "Товары в заказе (1) Добавить товар Серебряный женский браслет с натуральным кам…" at bounding box center [570, 263] width 661 height 218
drag, startPoint x: 479, startPoint y: 311, endPoint x: 400, endPoint y: 310, distance: 79.8
click at [400, 318] on div "Артикул: 1975-116/8бз" at bounding box center [429, 327] width 170 height 18
copy span "1975-116/8бз"
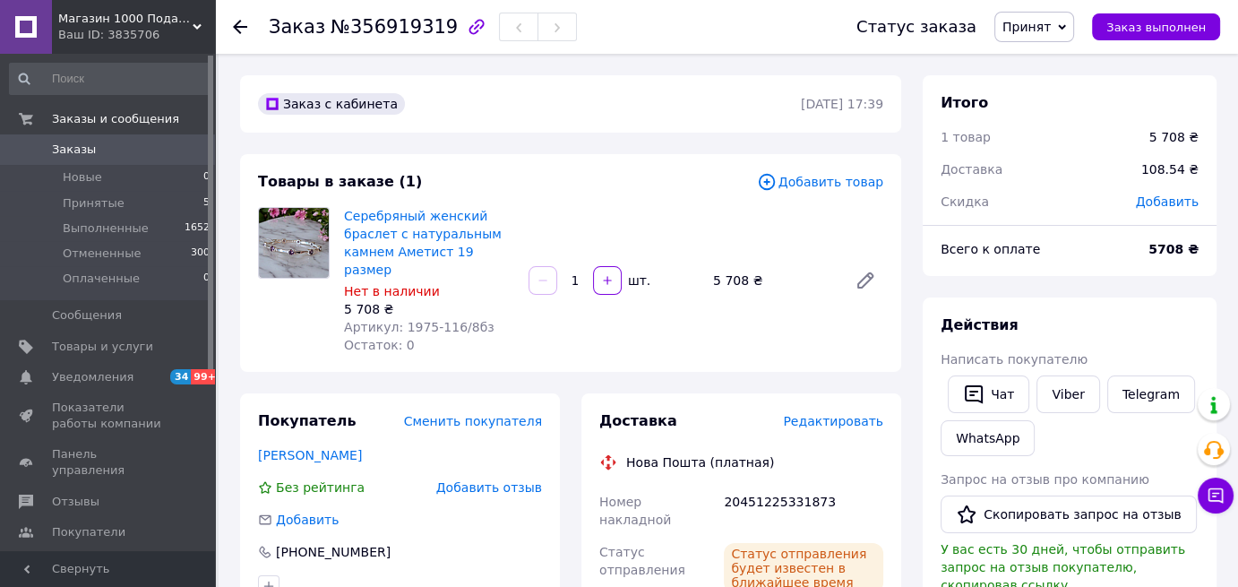
click at [816, 185] on span "Добавить товар" at bounding box center [820, 182] width 126 height 20
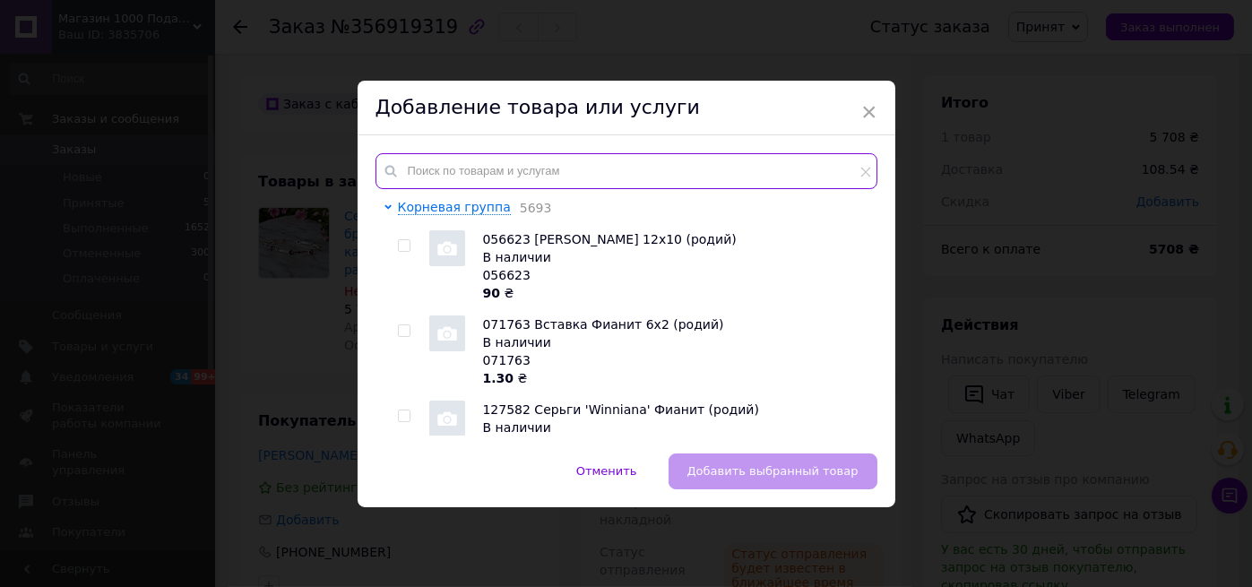
click at [502, 176] on input "text" at bounding box center [626, 171] width 502 height 36
paste input "1976-185-116/8 бз"
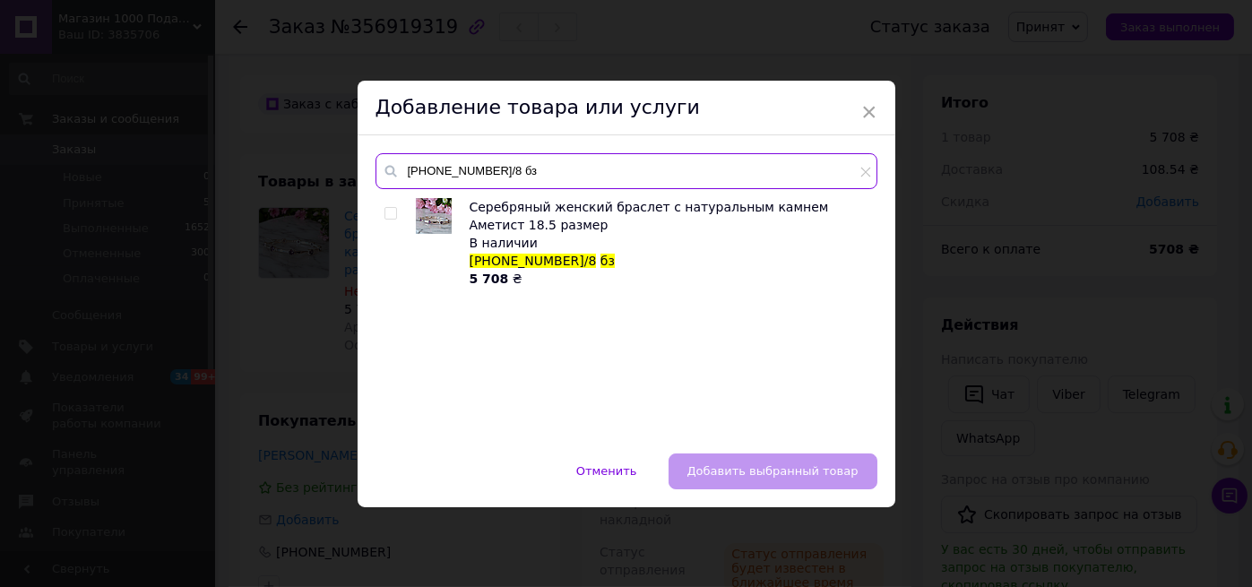
type input "1976-185-116/8 бз"
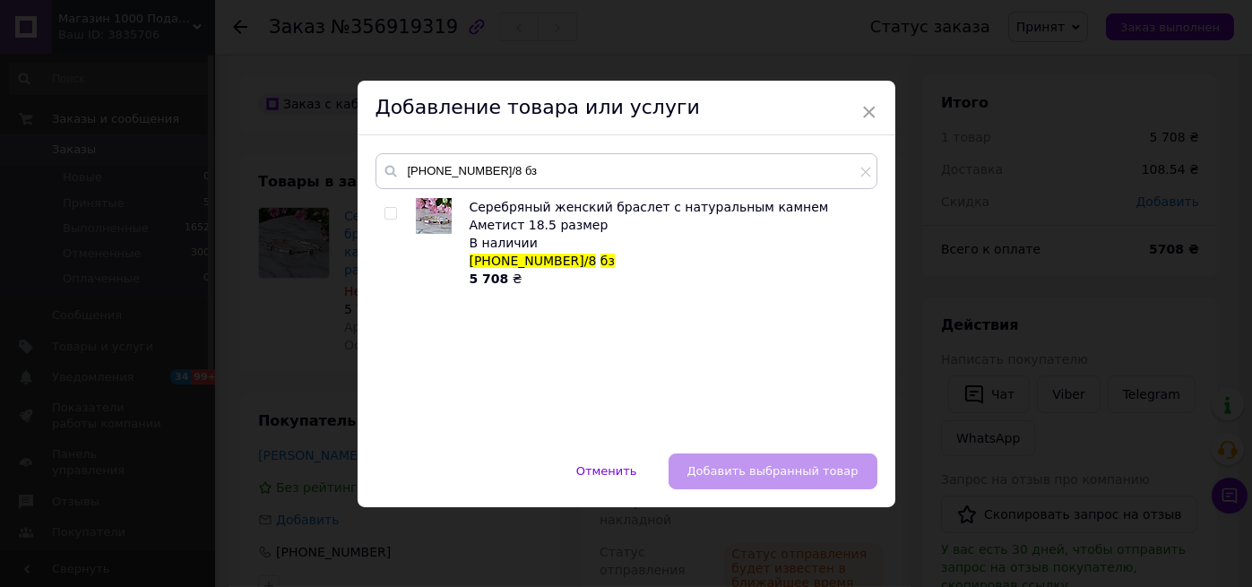
click at [386, 216] on input "checkbox" at bounding box center [390, 214] width 12 height 12
checkbox input "true"
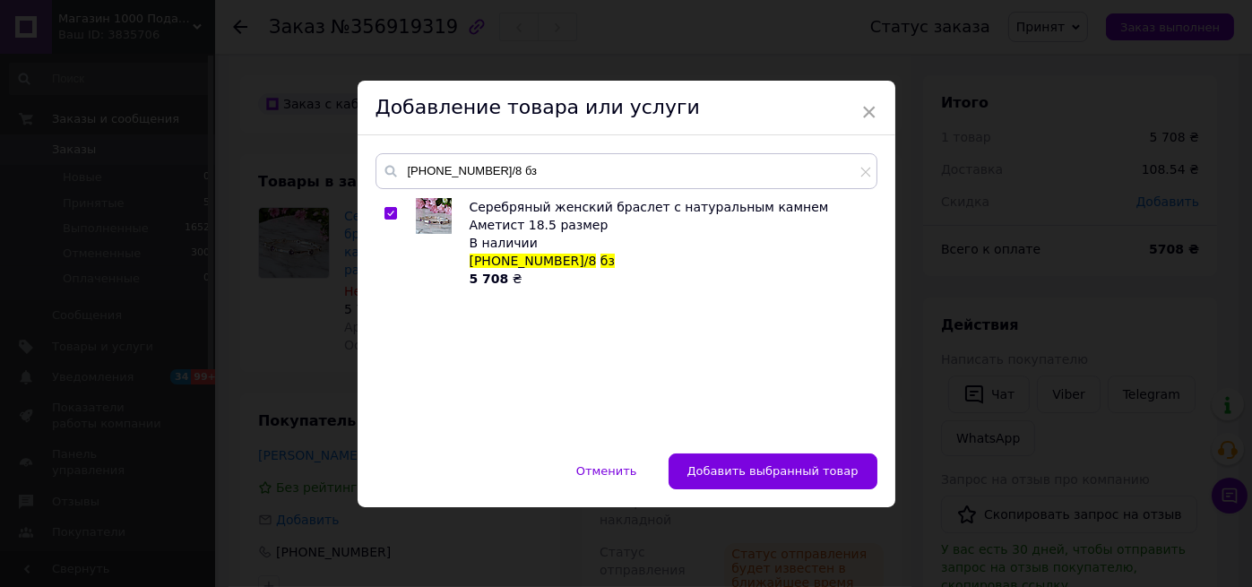
click at [746, 458] on button "Добавить выбранный товар" at bounding box center [772, 471] width 209 height 36
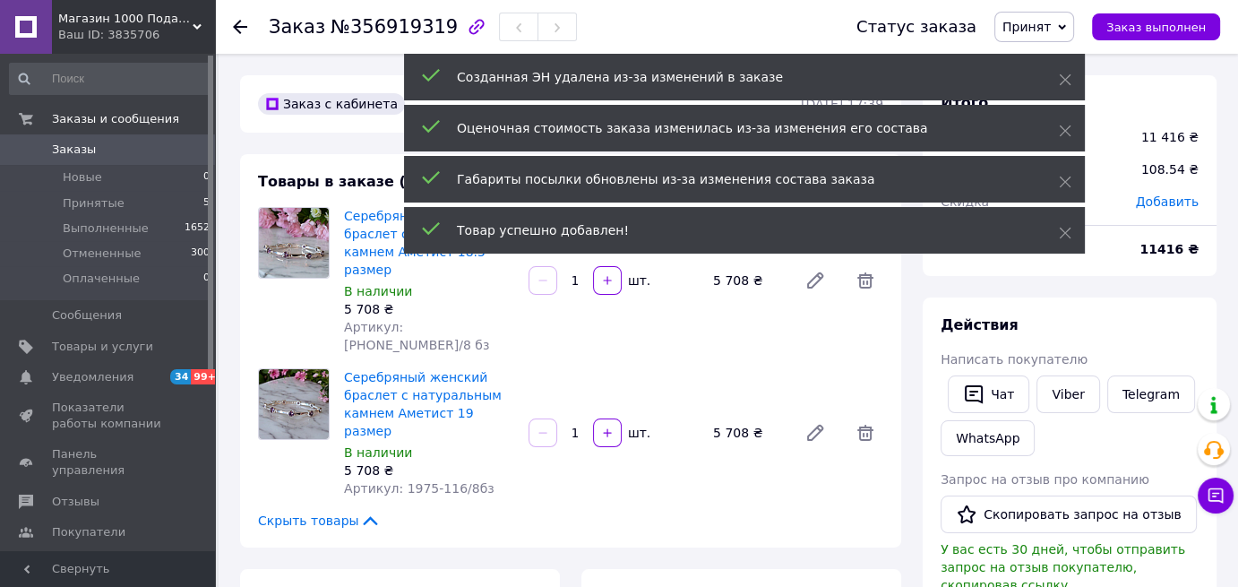
click at [756, 319] on div "Серебряный женский браслет с натуральным камнем Аметист 18.5 размер В наличии 5…" at bounding box center [614, 280] width 554 height 154
drag, startPoint x: 1065, startPoint y: 224, endPoint x: 1065, endPoint y: 190, distance: 34.1
click at [1065, 225] on span at bounding box center [1065, 233] width 13 height 18
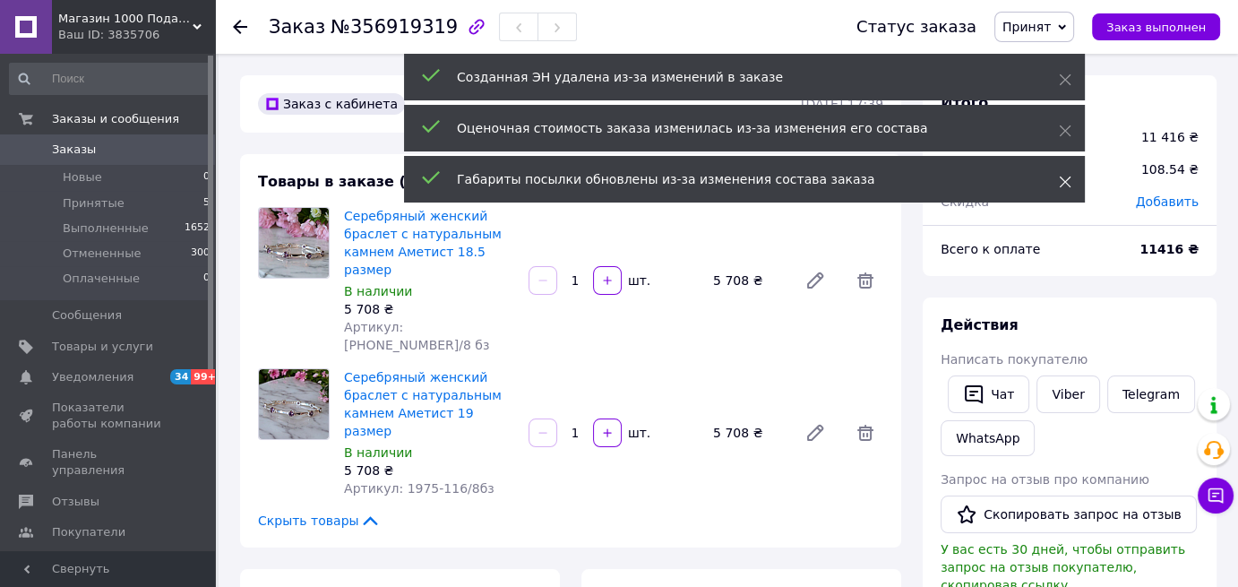
click at [1063, 177] on icon at bounding box center [1065, 182] width 13 height 13
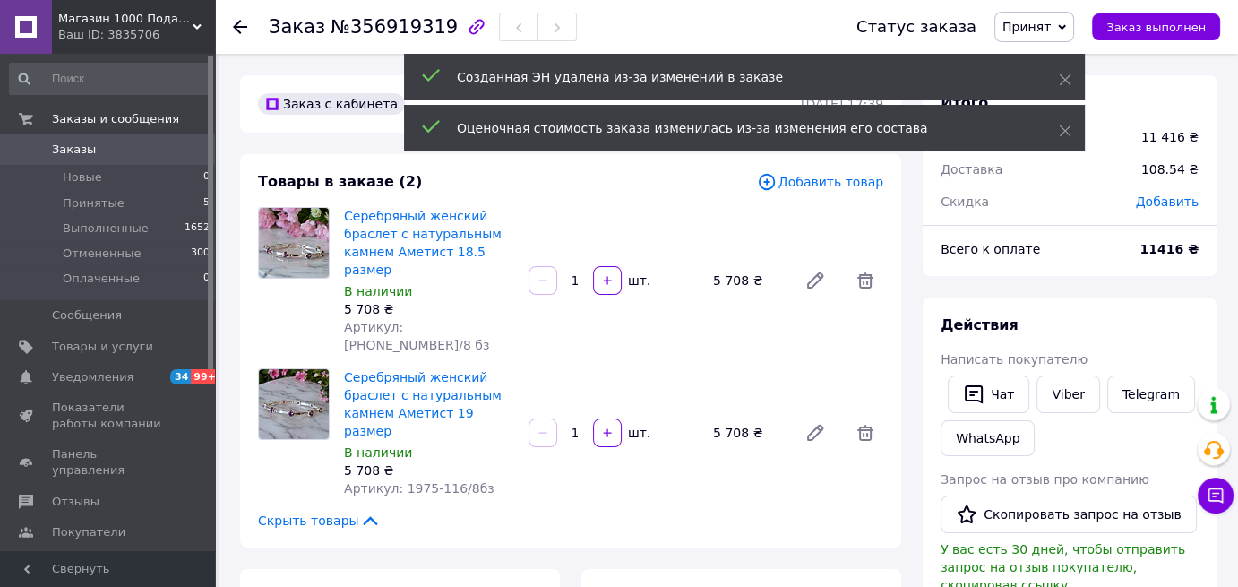
drag, startPoint x: 1061, startPoint y: 127, endPoint x: 1051, endPoint y: 128, distance: 9.9
click at [1062, 130] on icon at bounding box center [1065, 131] width 13 height 13
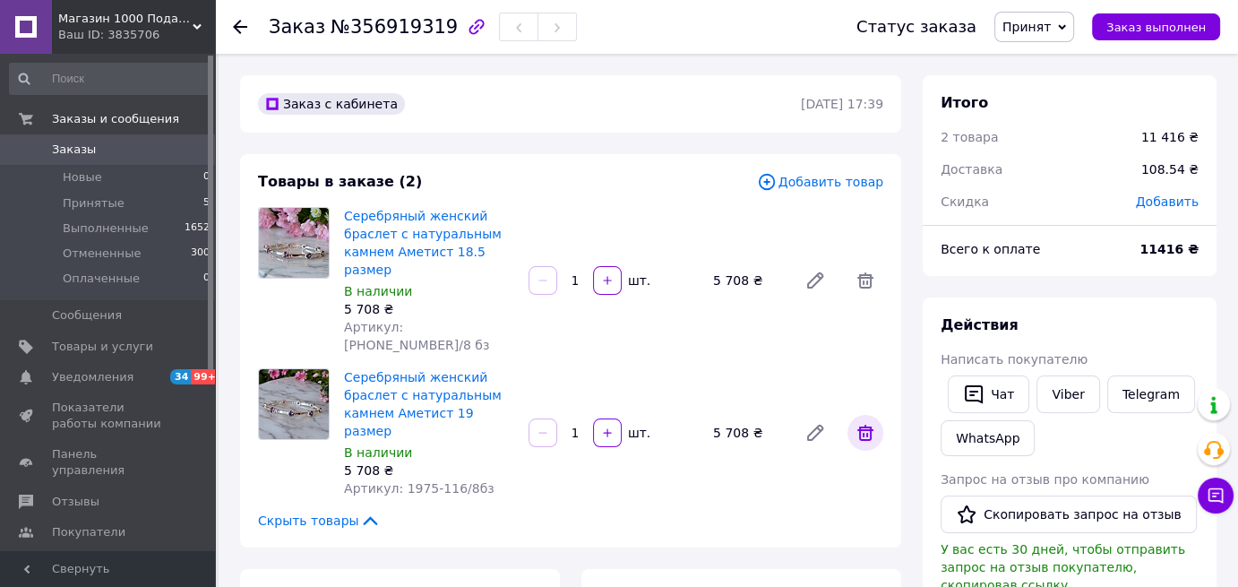
click at [874, 422] on icon at bounding box center [866, 433] width 22 height 22
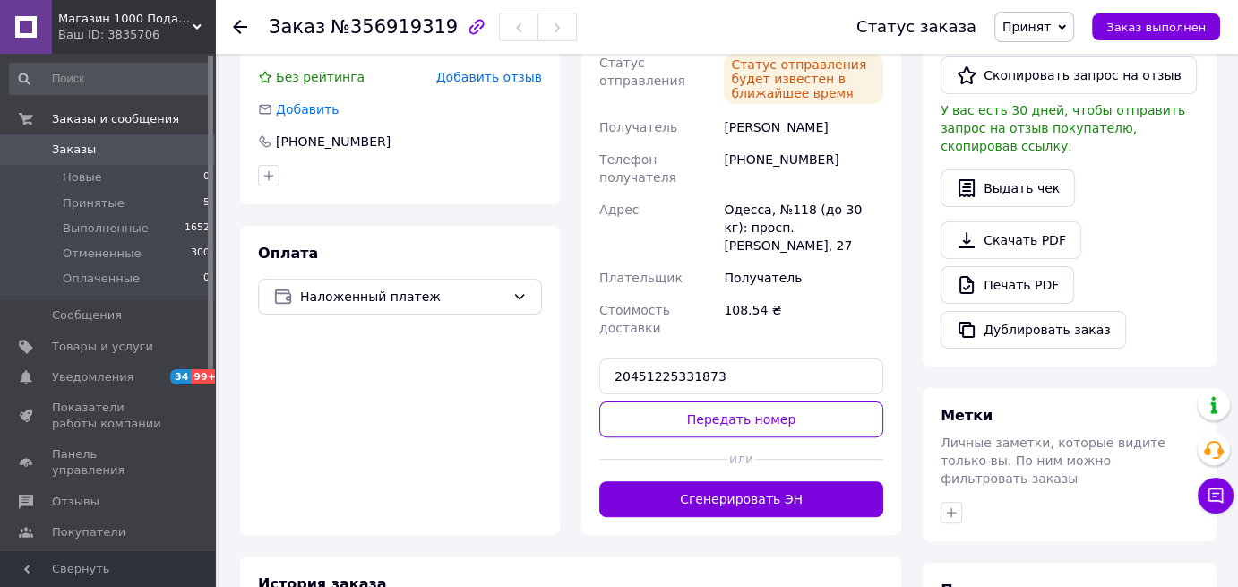
scroll to position [448, 0]
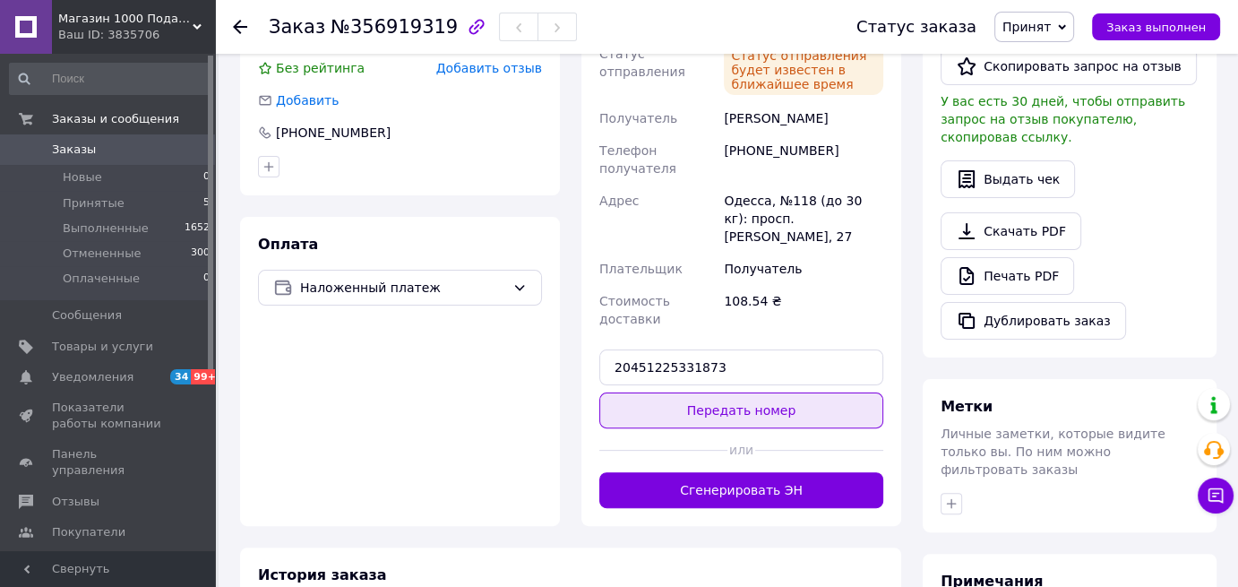
click at [752, 392] on button "Передать номер" at bounding box center [741, 410] width 284 height 36
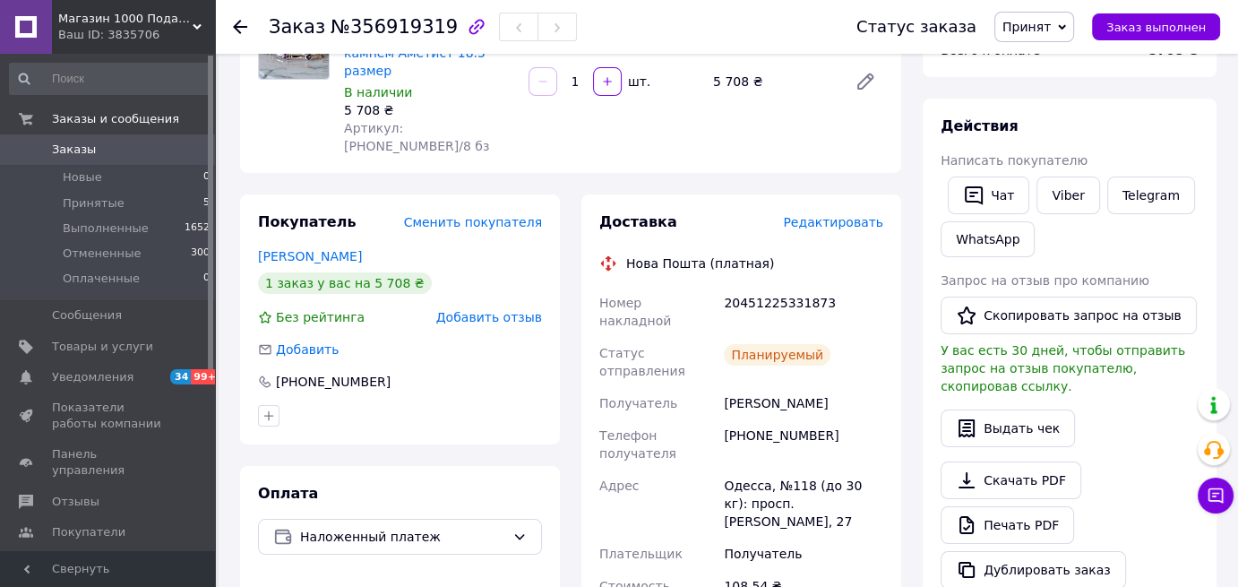
scroll to position [0, 0]
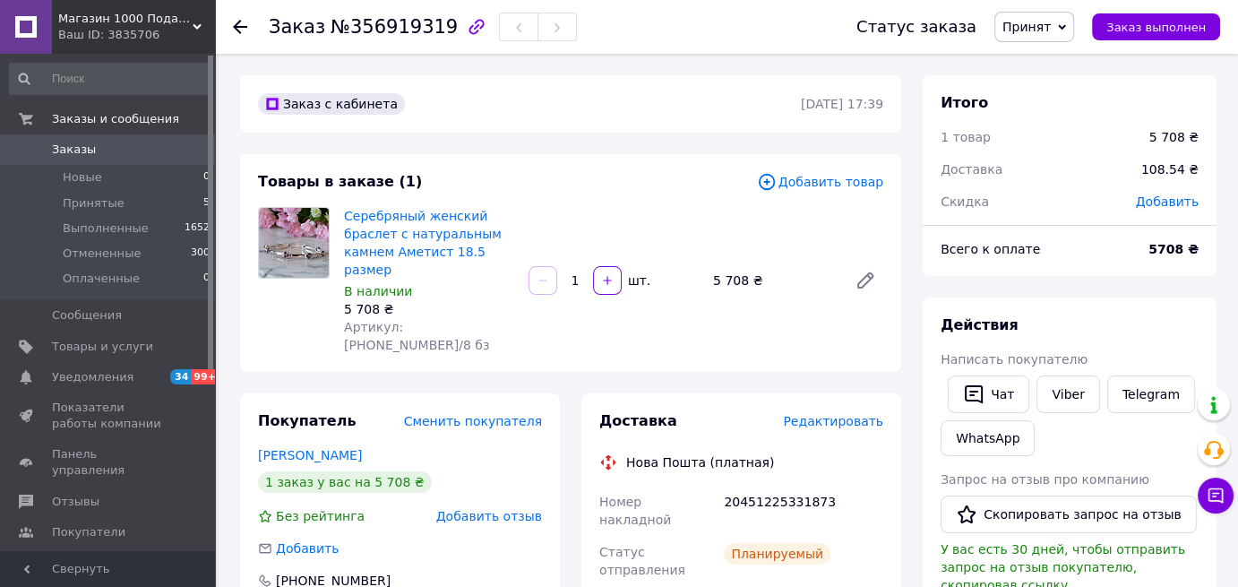
click at [84, 151] on span "Заказы" at bounding box center [74, 150] width 44 height 16
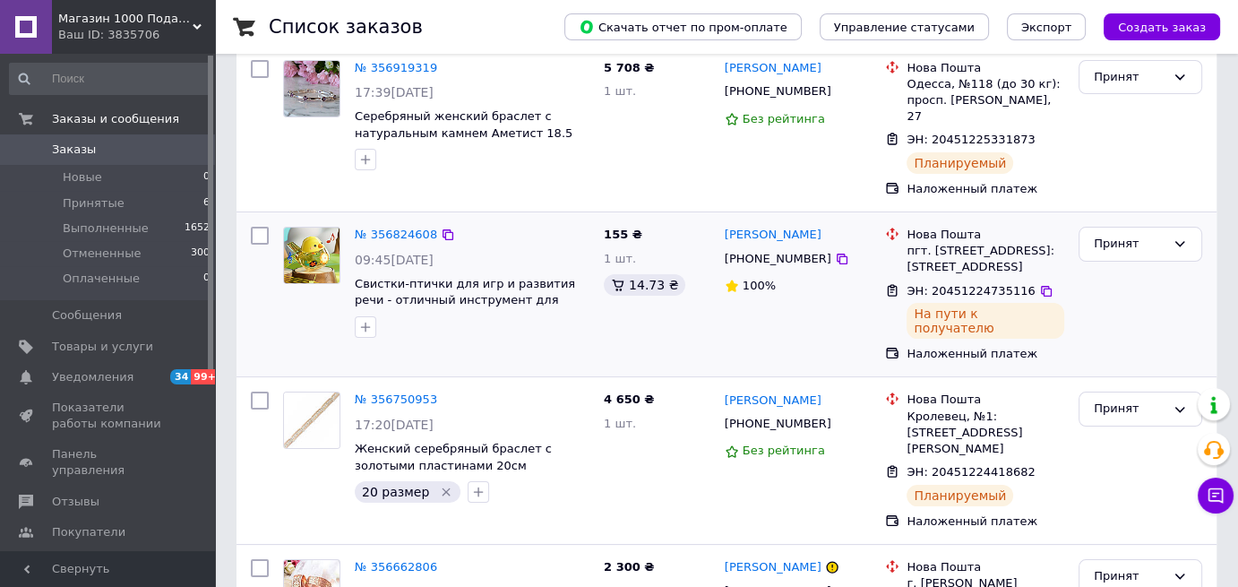
scroll to position [179, 0]
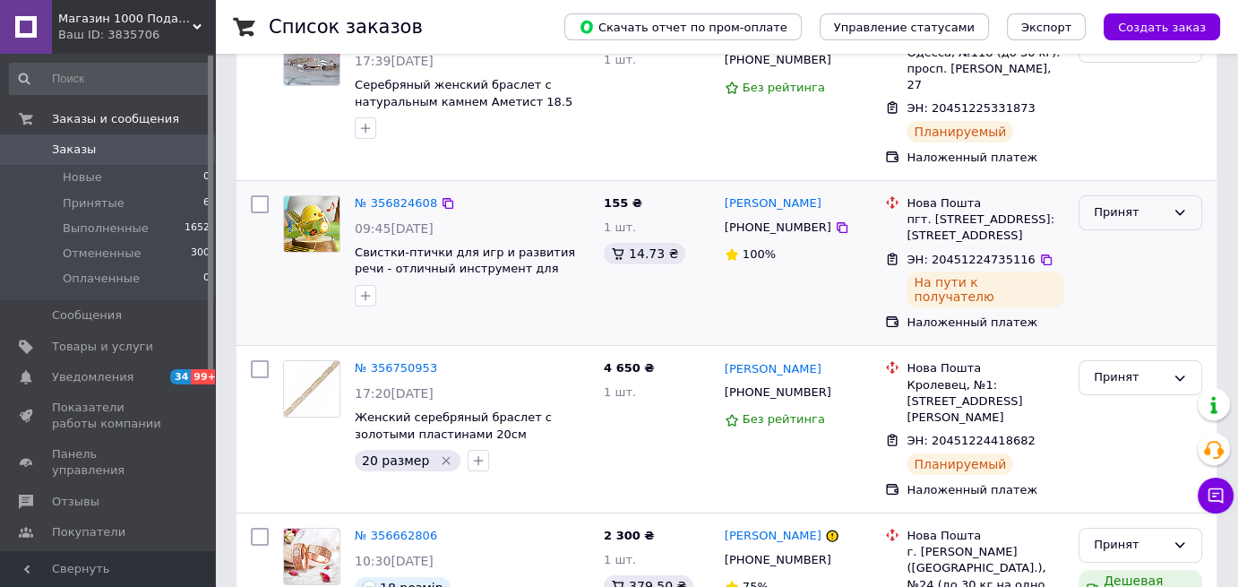
click at [1154, 203] on div "Принят" at bounding box center [1130, 212] width 72 height 19
drag, startPoint x: 1134, startPoint y: 225, endPoint x: 1122, endPoint y: 227, distance: 12.7
click at [1134, 234] on li "Выполнен" at bounding box center [1141, 250] width 122 height 33
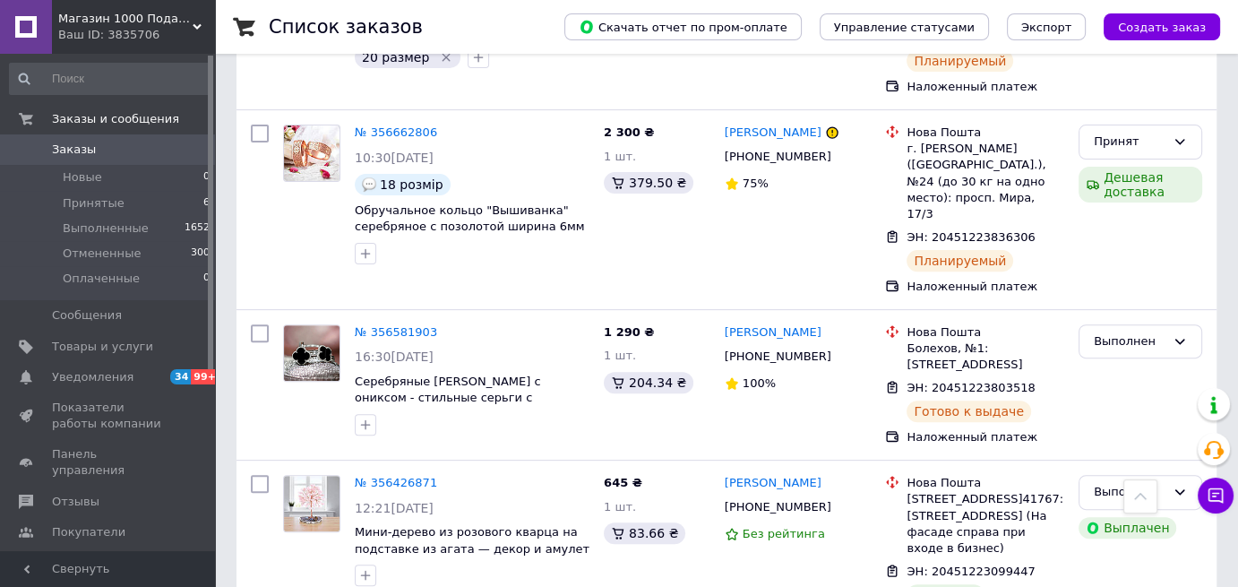
scroll to position [627, 0]
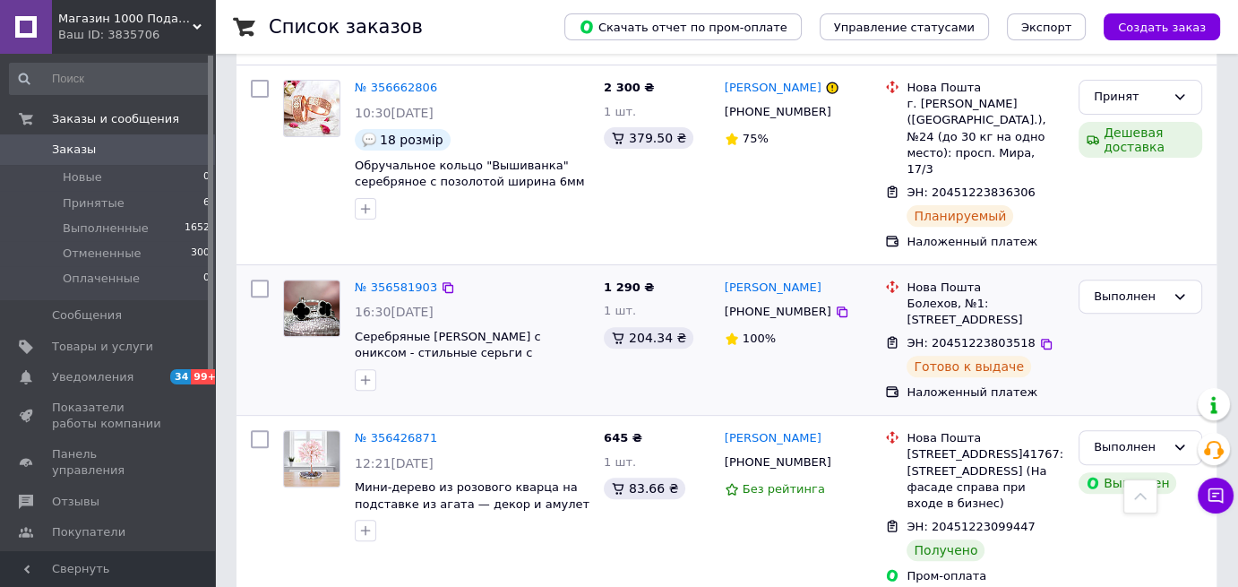
drag, startPoint x: 62, startPoint y: 202, endPoint x: 382, endPoint y: 282, distance: 329.9
click at [62, 202] on li "Принятые 6" at bounding box center [110, 203] width 220 height 25
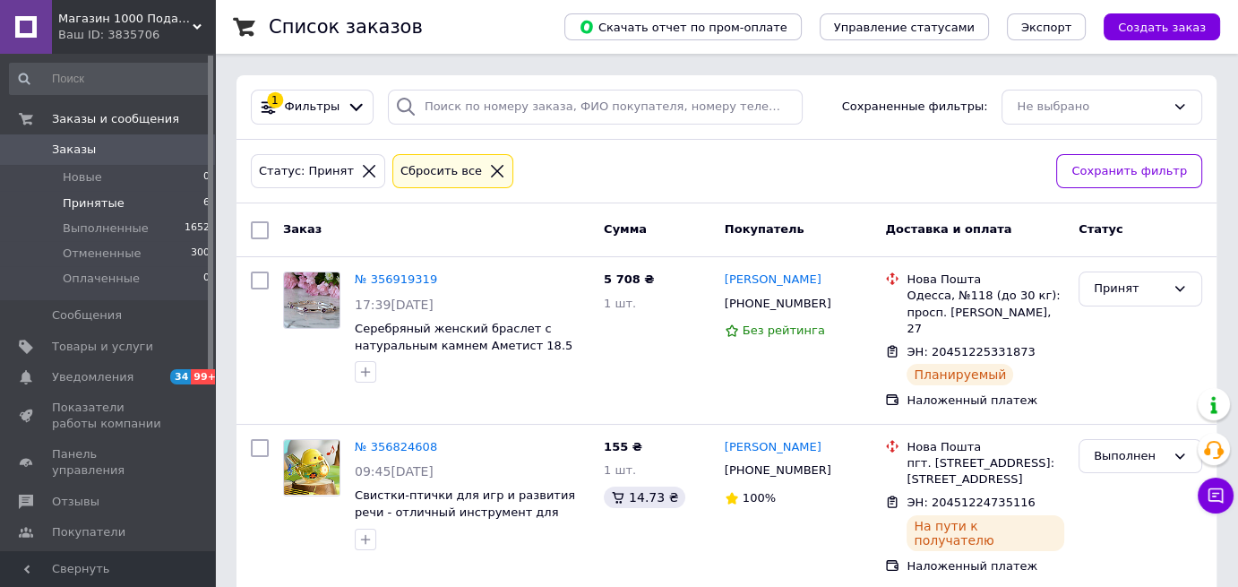
click at [489, 163] on icon at bounding box center [497, 171] width 16 height 16
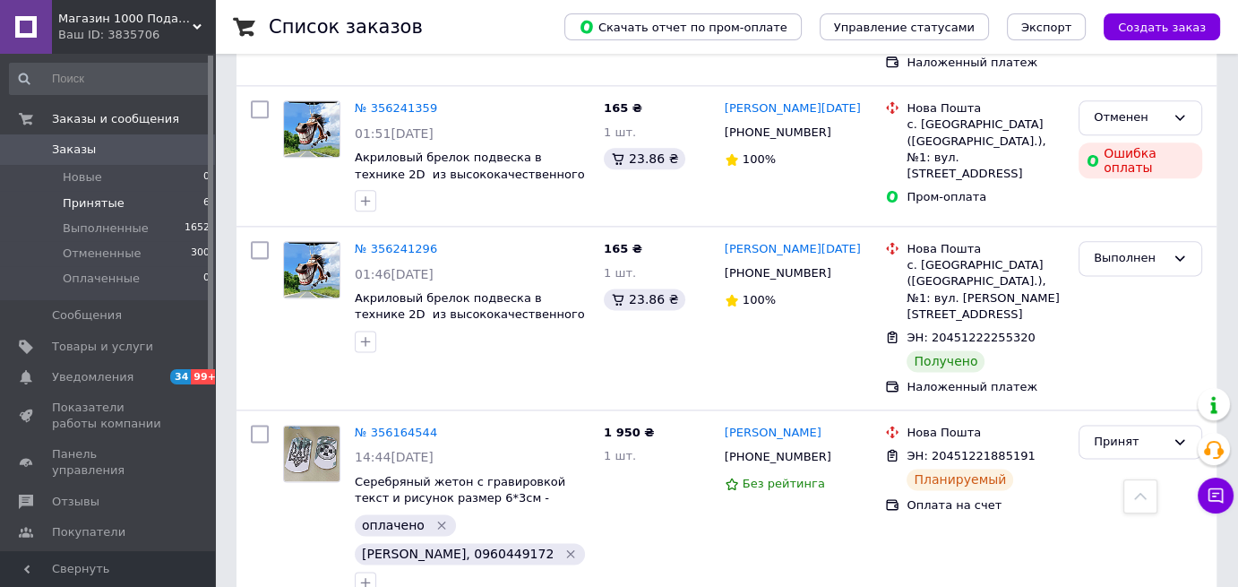
scroll to position [2330, 0]
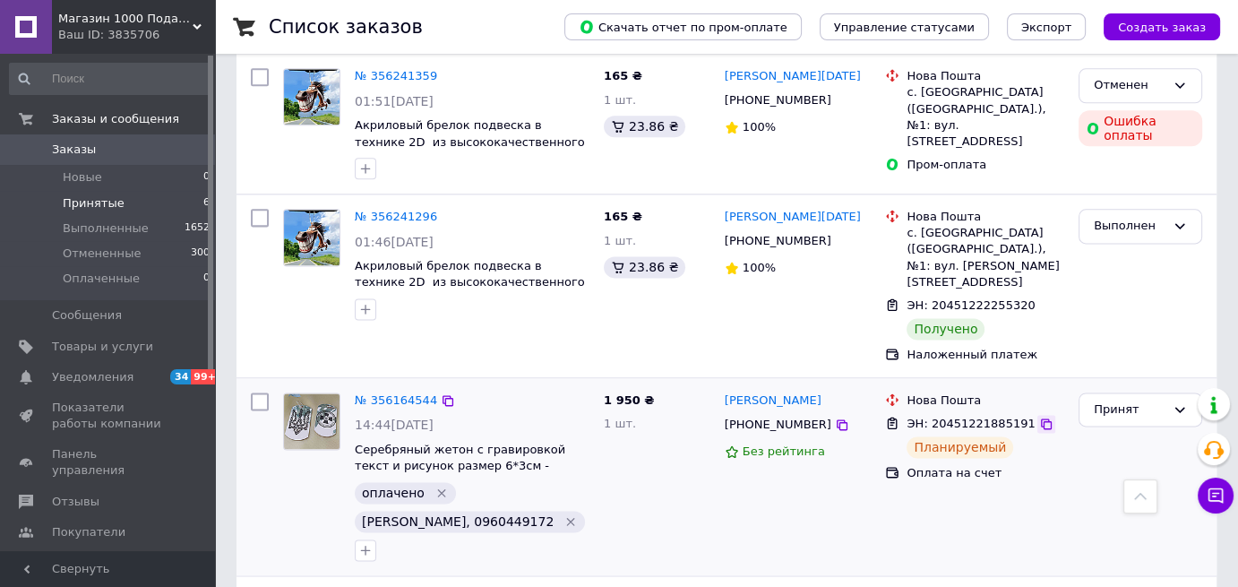
click at [1039, 417] on icon at bounding box center [1046, 424] width 14 height 14
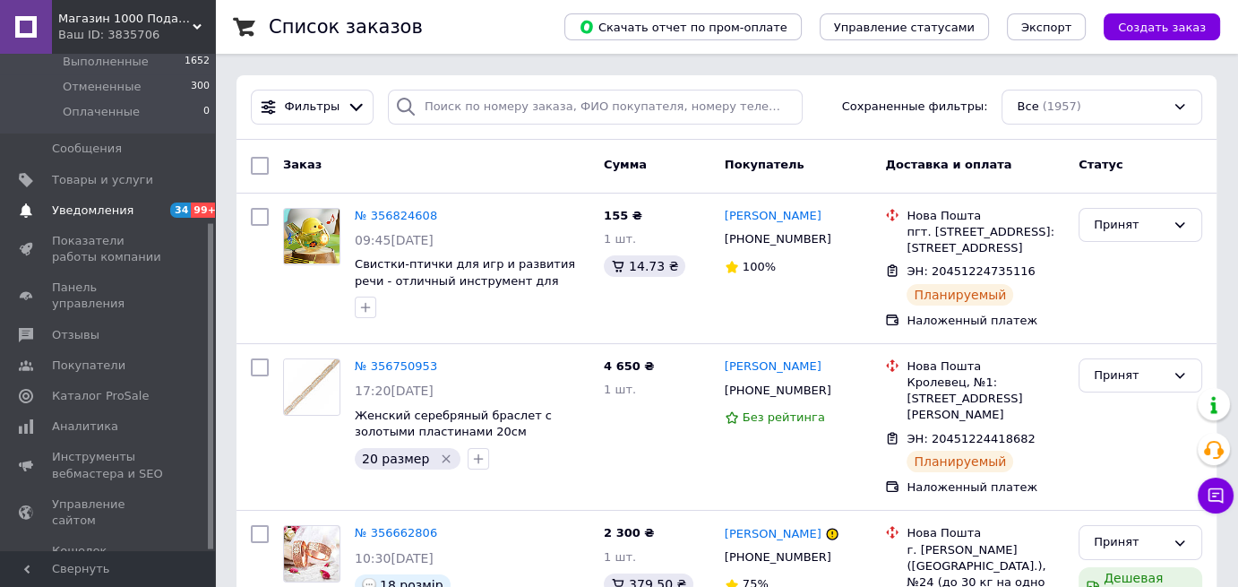
scroll to position [257, 0]
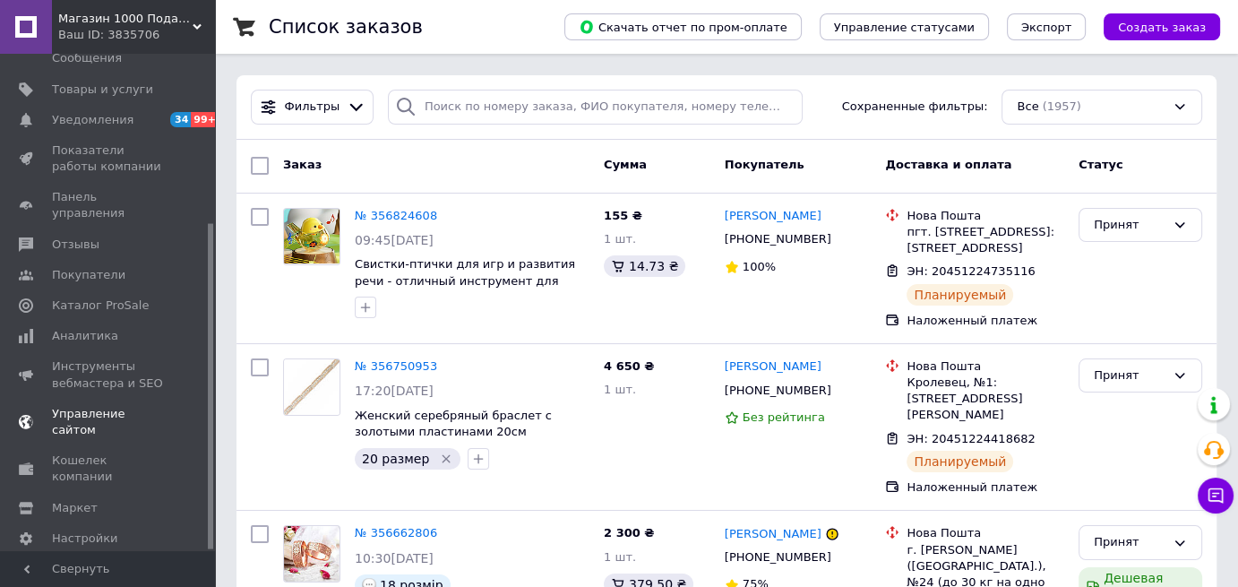
click at [108, 406] on span "Управление сайтом" at bounding box center [109, 422] width 114 height 32
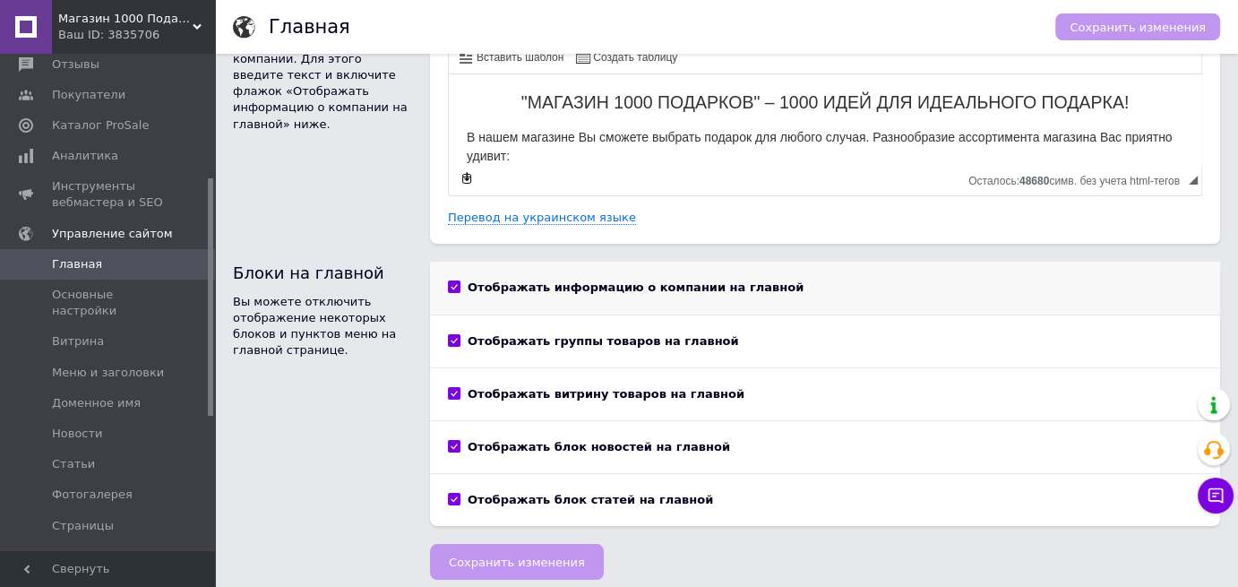
scroll to position [108, 0]
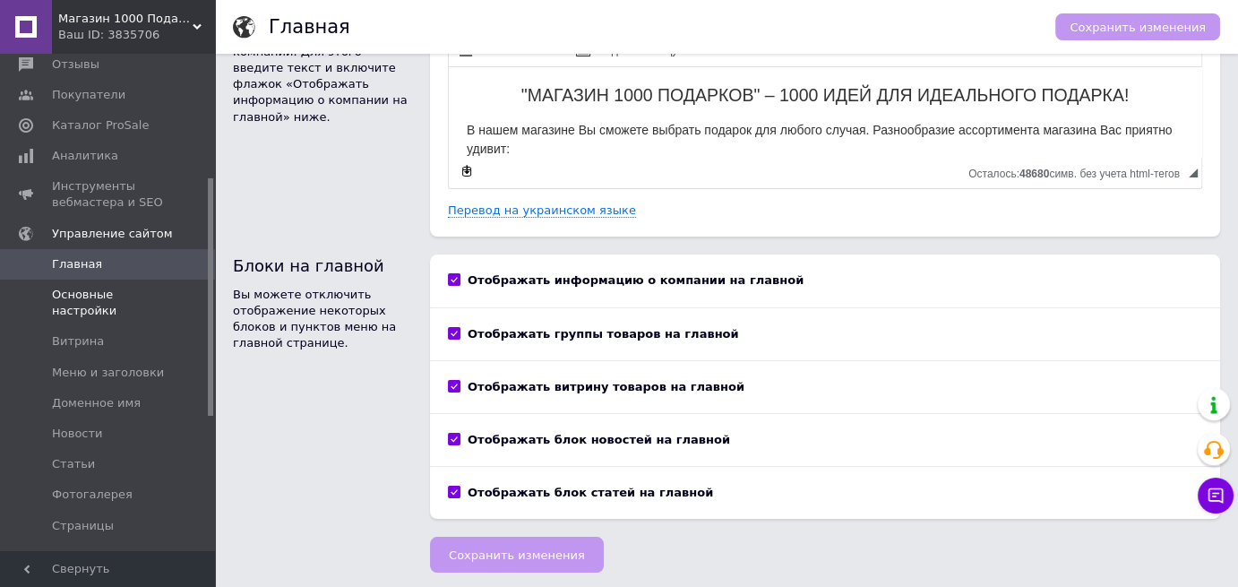
click at [82, 287] on span "Основные настройки" at bounding box center [109, 303] width 114 height 32
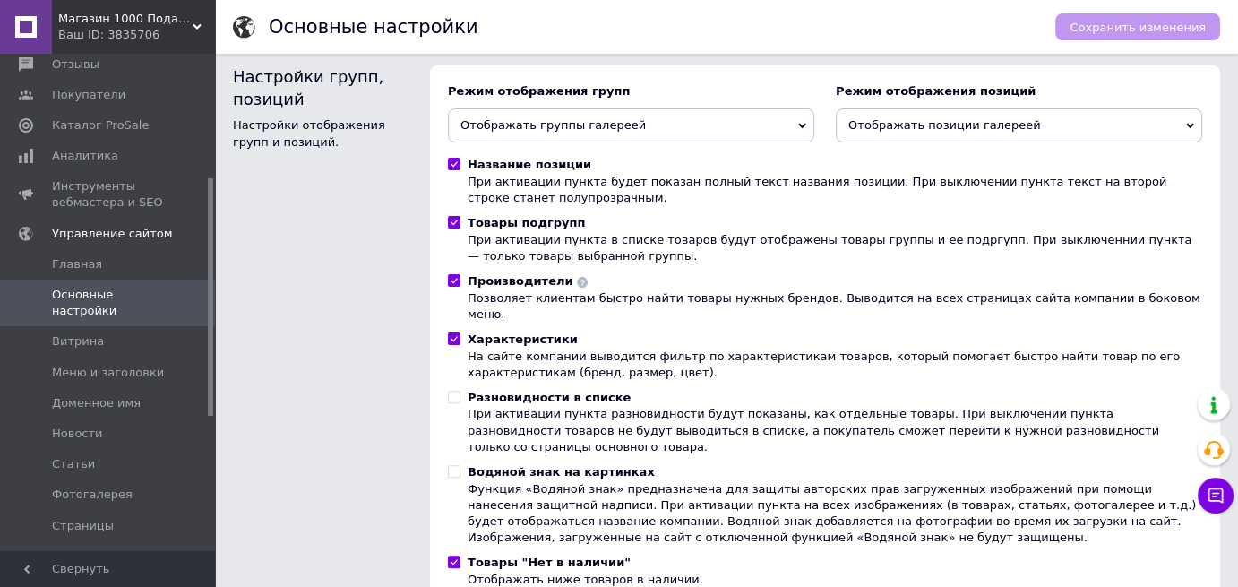
scroll to position [548, 0]
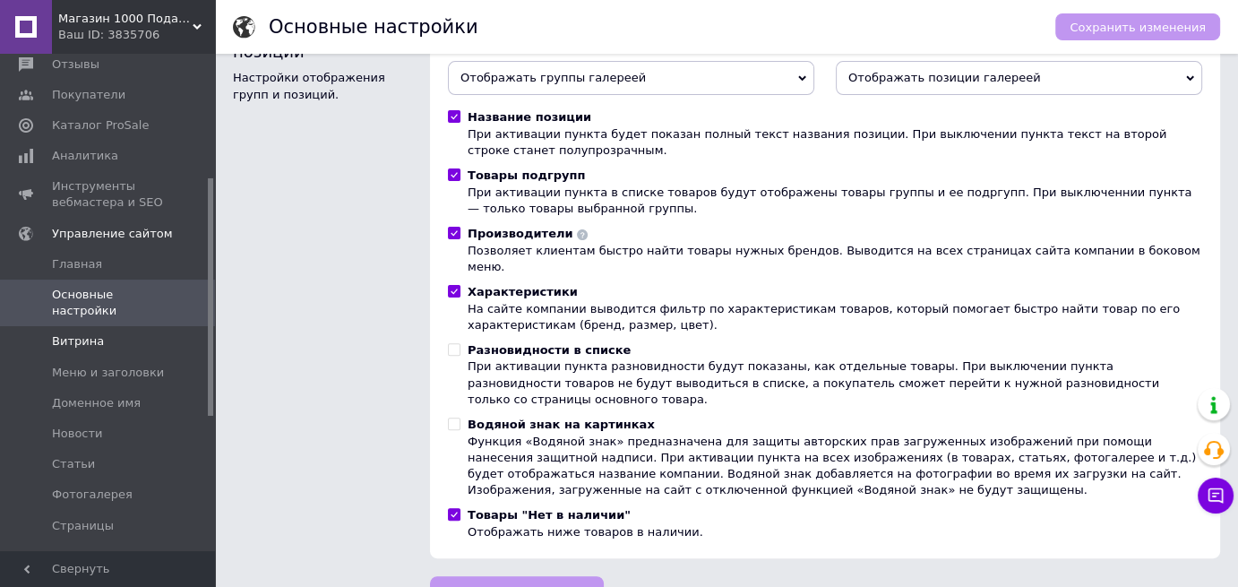
click at [91, 333] on span "Витрина" at bounding box center [78, 341] width 52 height 16
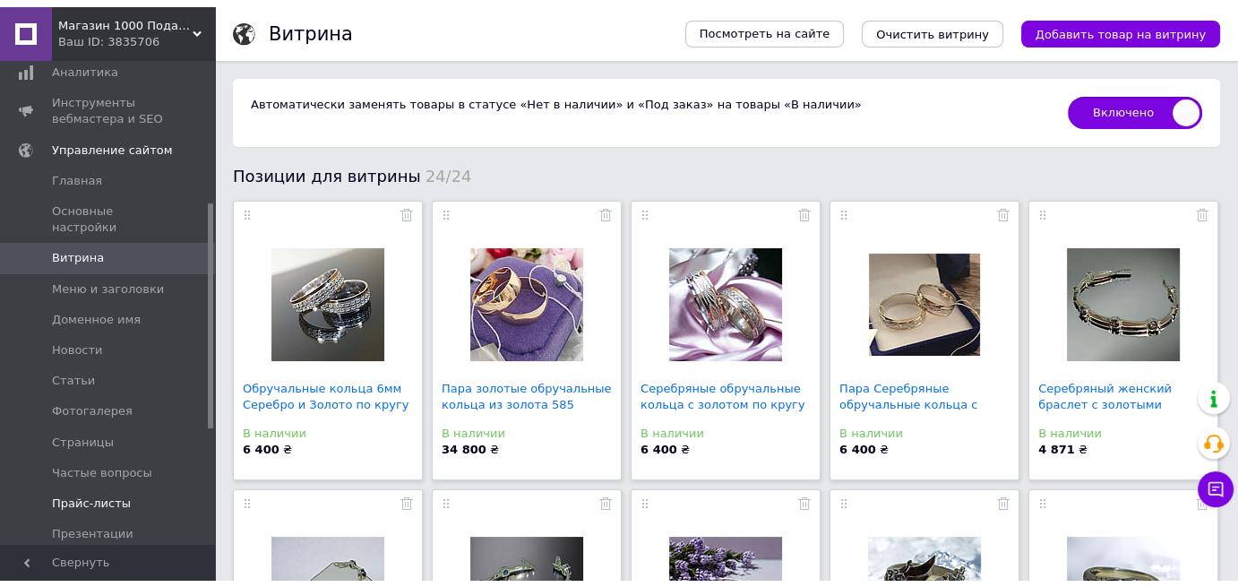
scroll to position [257, 0]
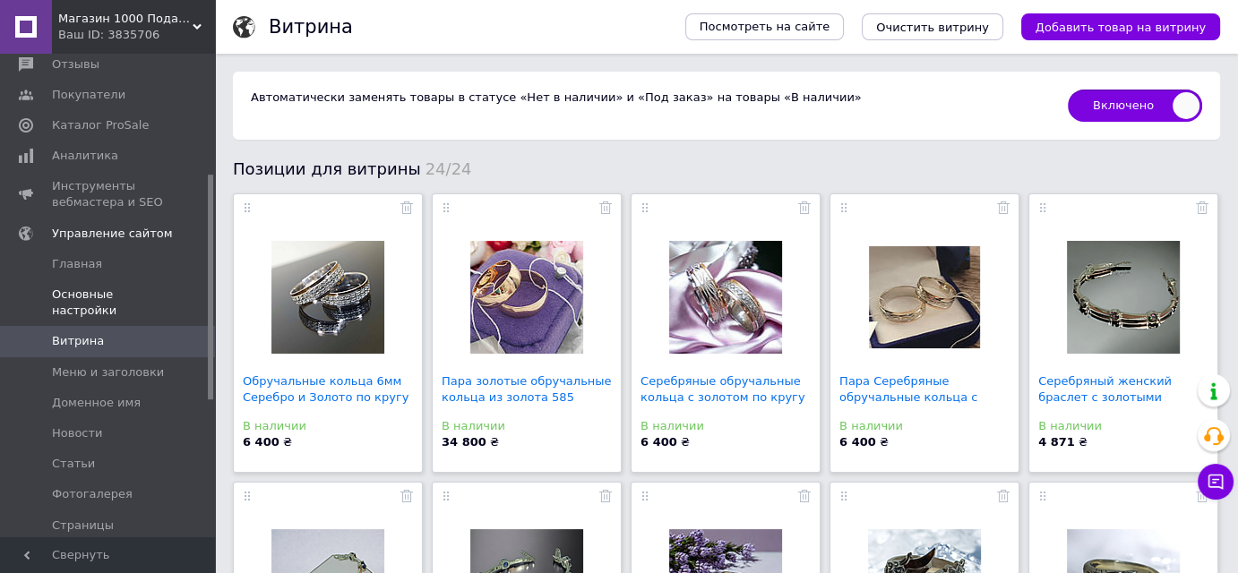
click at [90, 287] on span "Основные настройки" at bounding box center [109, 303] width 114 height 32
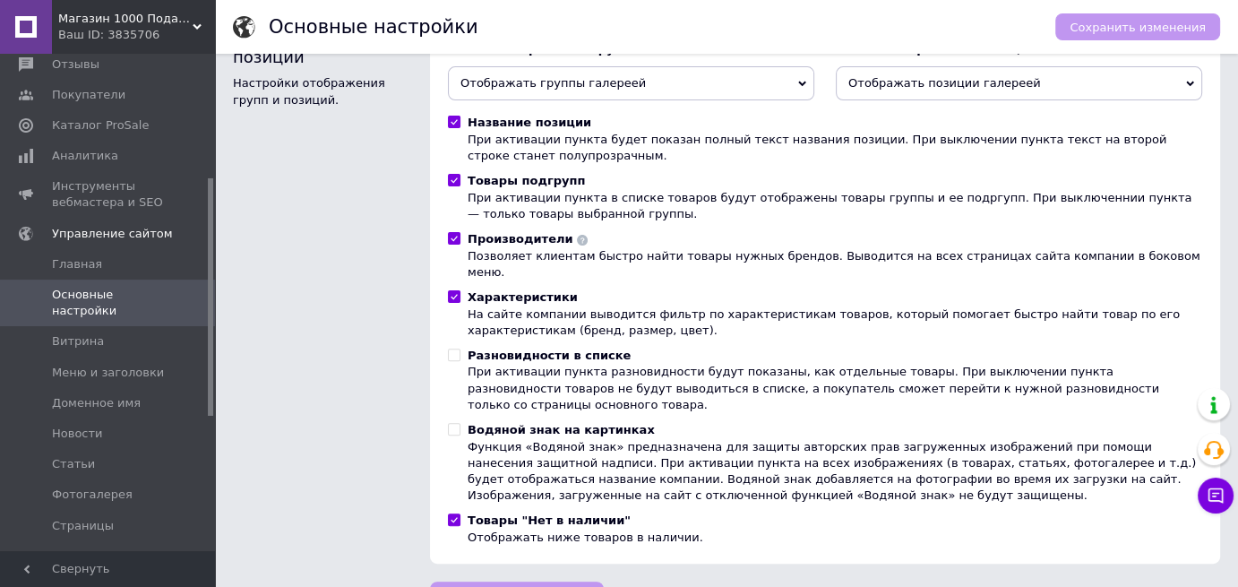
scroll to position [548, 0]
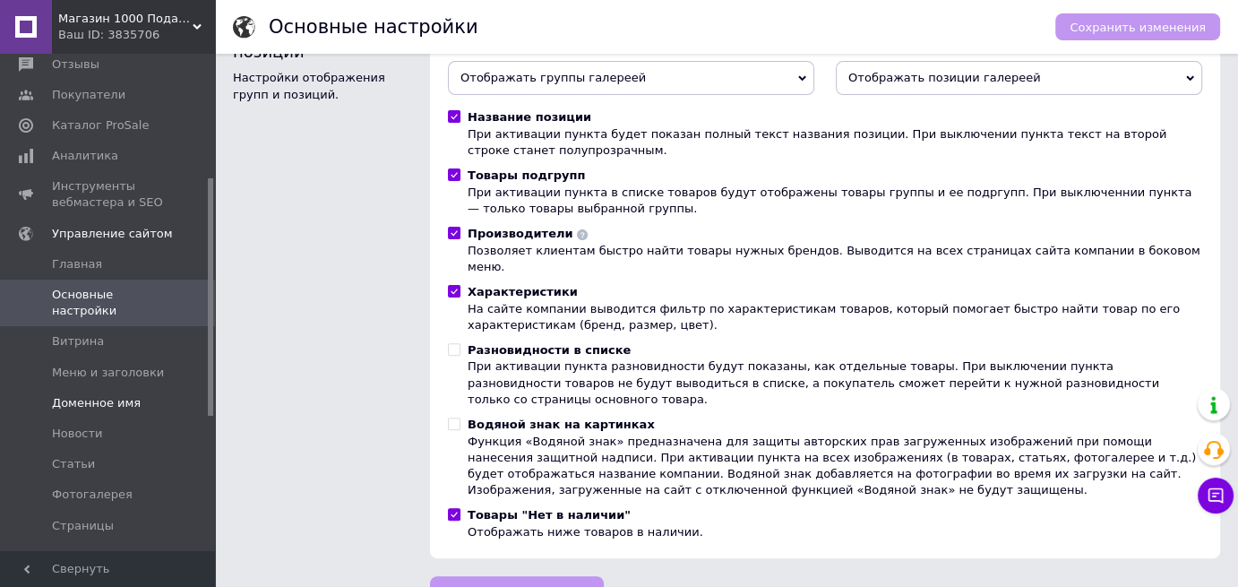
click at [75, 395] on span "Доменное имя" at bounding box center [96, 403] width 89 height 16
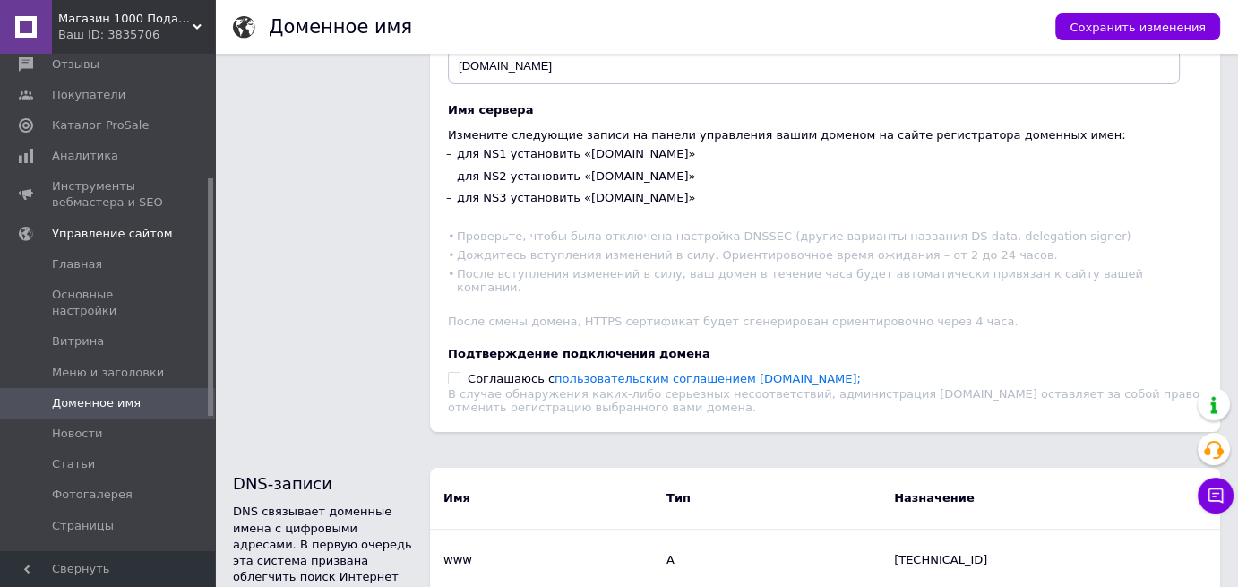
scroll to position [269, 0]
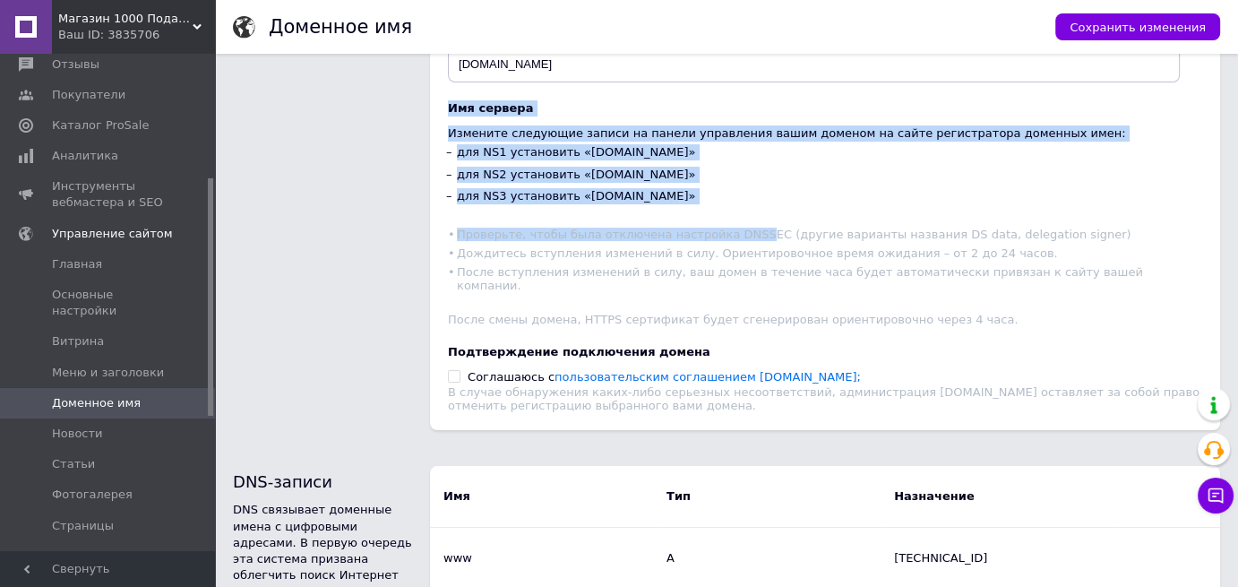
drag, startPoint x: 444, startPoint y: 96, endPoint x: 733, endPoint y: 202, distance: 307.3
click at [733, 202] on div "Тип доменного имени Бесплатное доменное имя в зоне *.prom.ua Например: netbox.p…" at bounding box center [825, 143] width 790 height 574
click at [784, 185] on li "для NS3 установить «ns3.promdns.net»" at bounding box center [825, 196] width 754 height 22
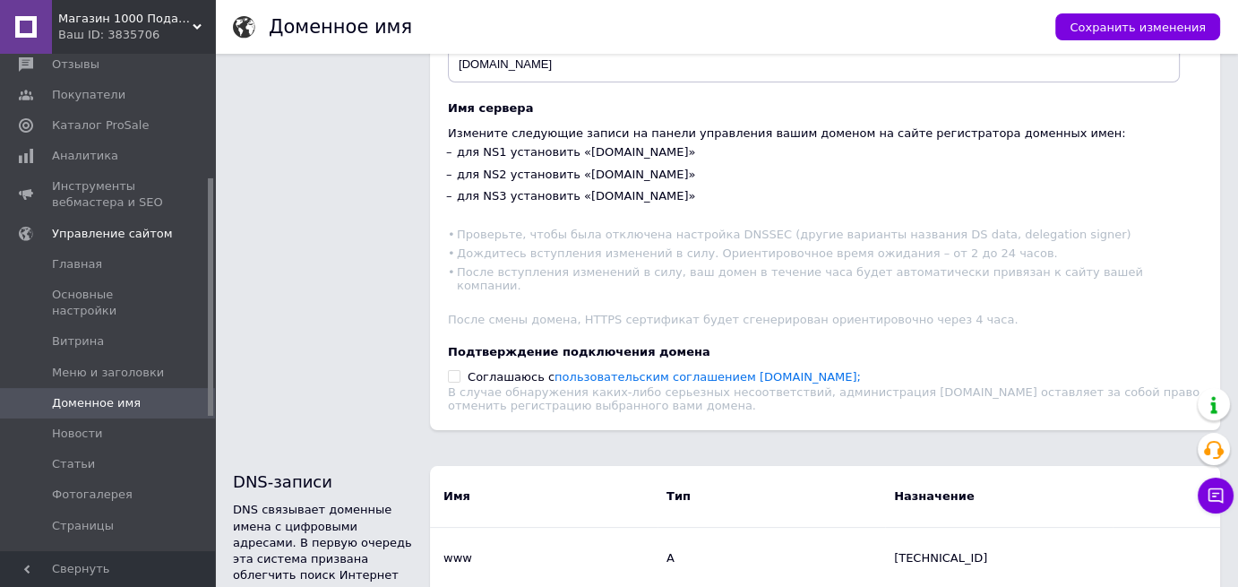
click at [733, 164] on li "для NS2 установить «ns2.promdns.net»" at bounding box center [825, 175] width 754 height 22
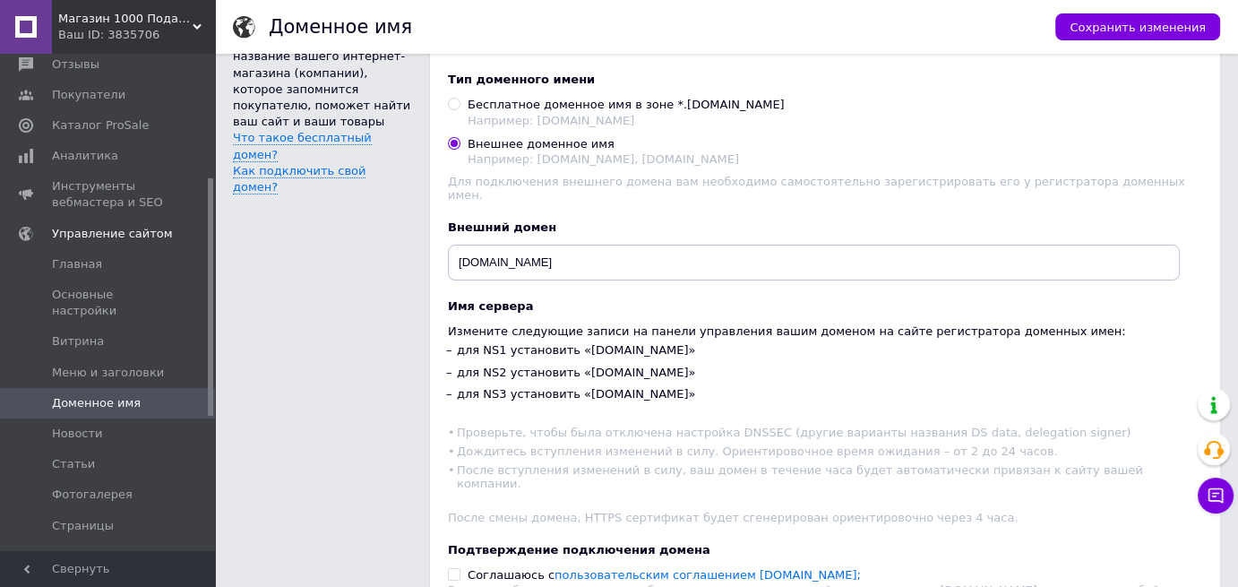
scroll to position [0, 0]
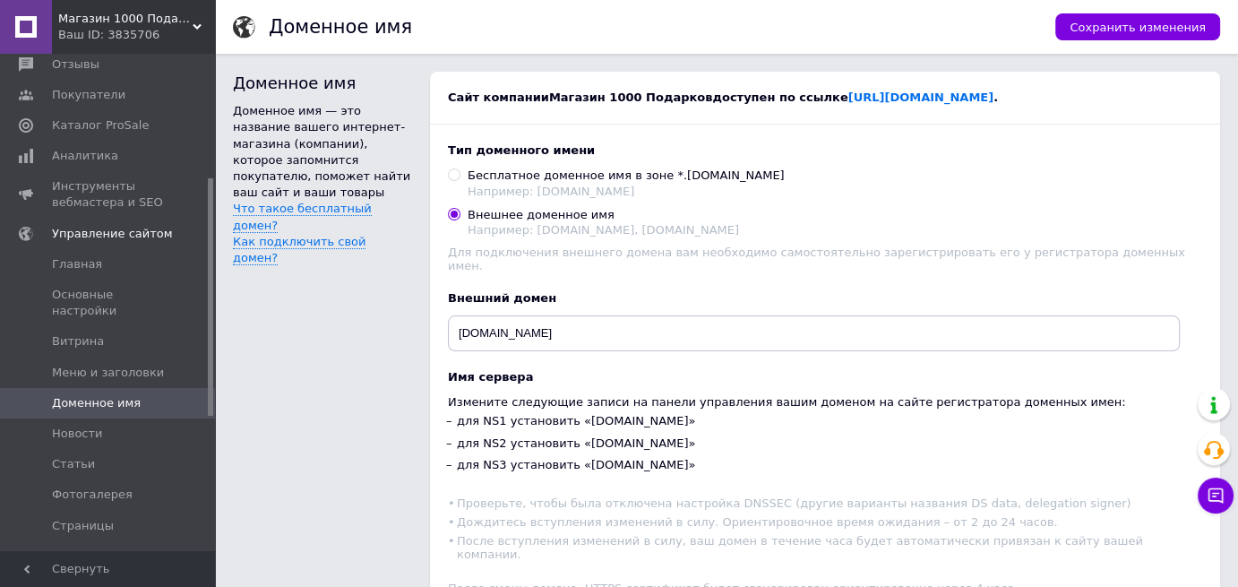
click at [184, 15] on span "Магазин 1000 Подарков" at bounding box center [125, 19] width 134 height 16
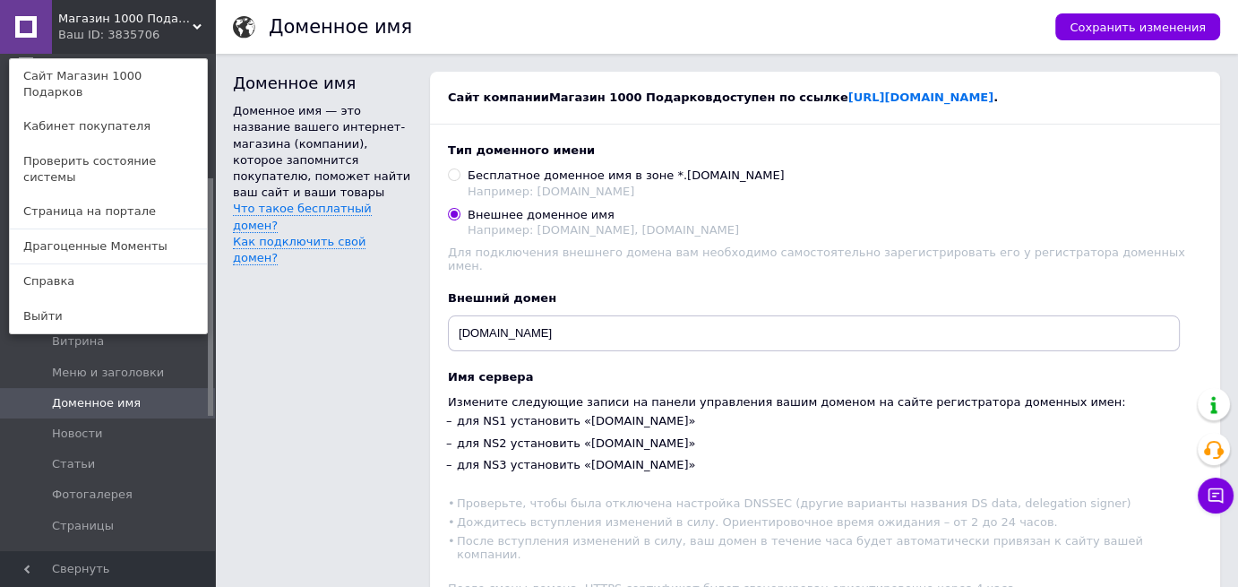
click at [530, 40] on div "Доменное имя" at bounding box center [653, 27] width 769 height 54
click at [538, 20] on div "Доменное имя" at bounding box center [653, 27] width 769 height 54
click at [537, 20] on div "Доменное имя" at bounding box center [653, 27] width 769 height 54
click at [522, 20] on div "Доменное имя" at bounding box center [653, 27] width 769 height 54
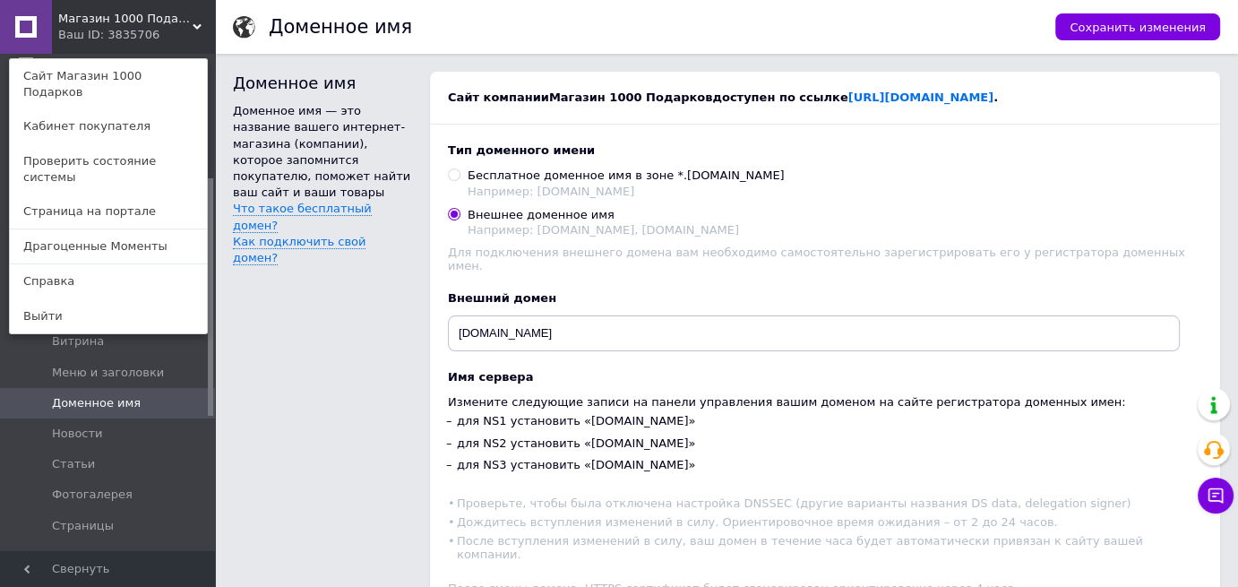
click at [492, 28] on div "Доменное имя" at bounding box center [653, 27] width 769 height 54
click at [105, 31] on div "Ваш ID: 3835706" at bounding box center [95, 35] width 75 height 16
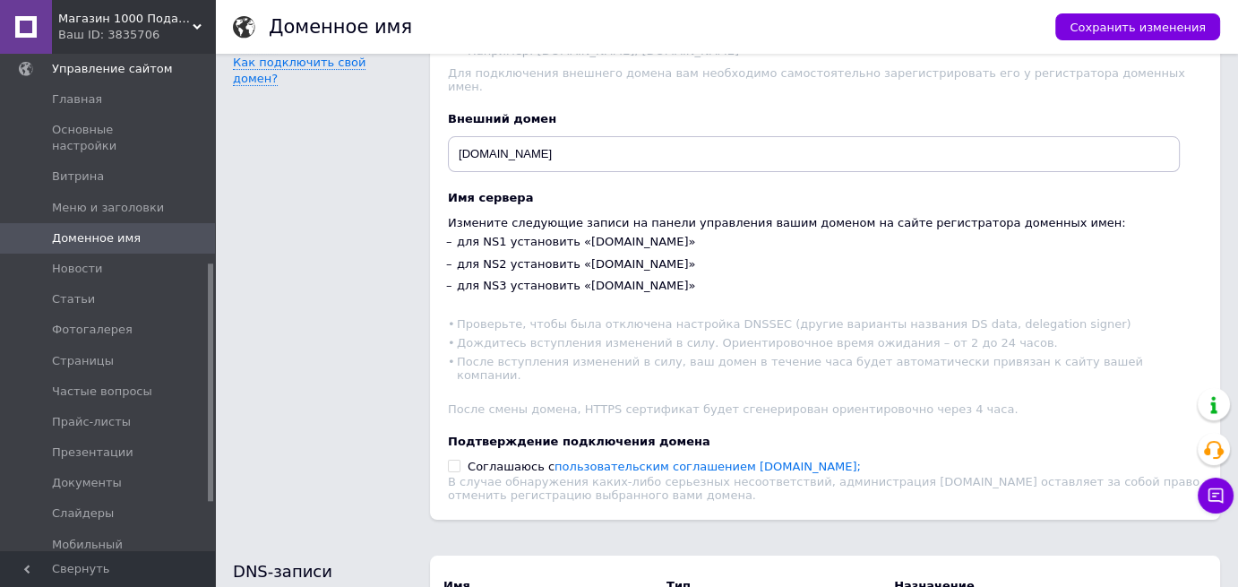
scroll to position [436, 0]
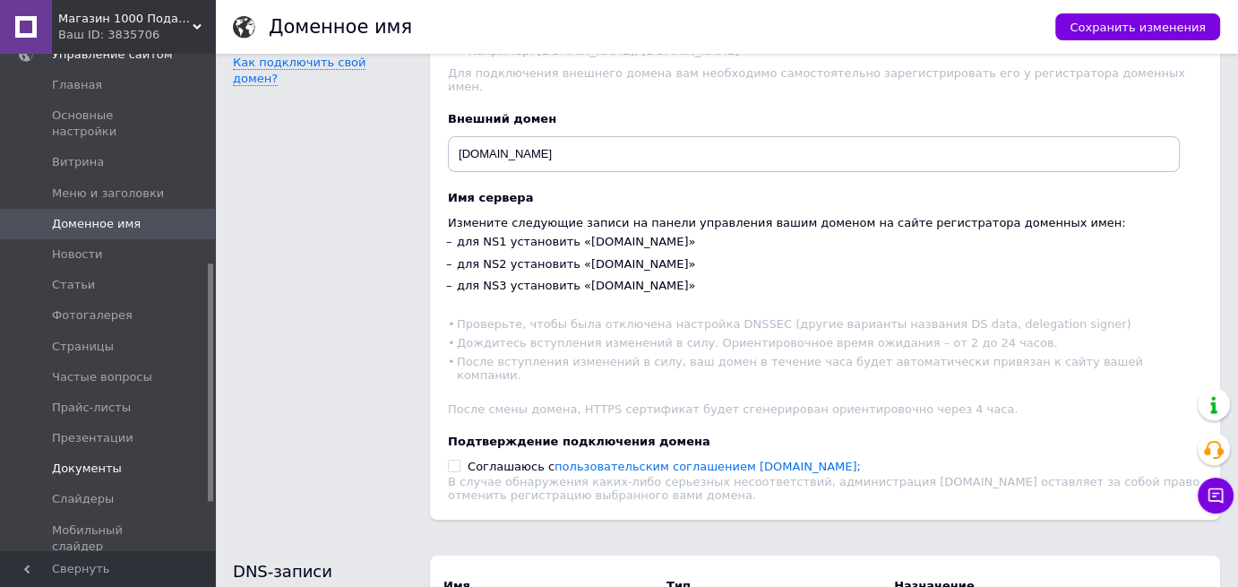
click at [95, 461] on span "Документы" at bounding box center [87, 469] width 70 height 16
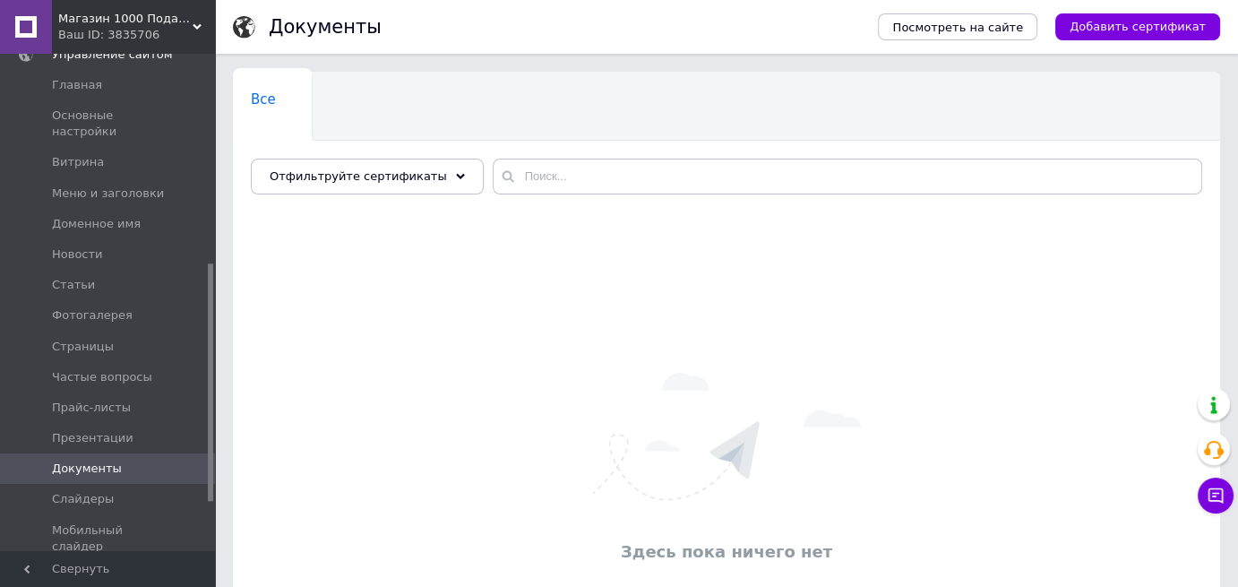
click at [93, 461] on span "Документы" at bounding box center [87, 469] width 70 height 16
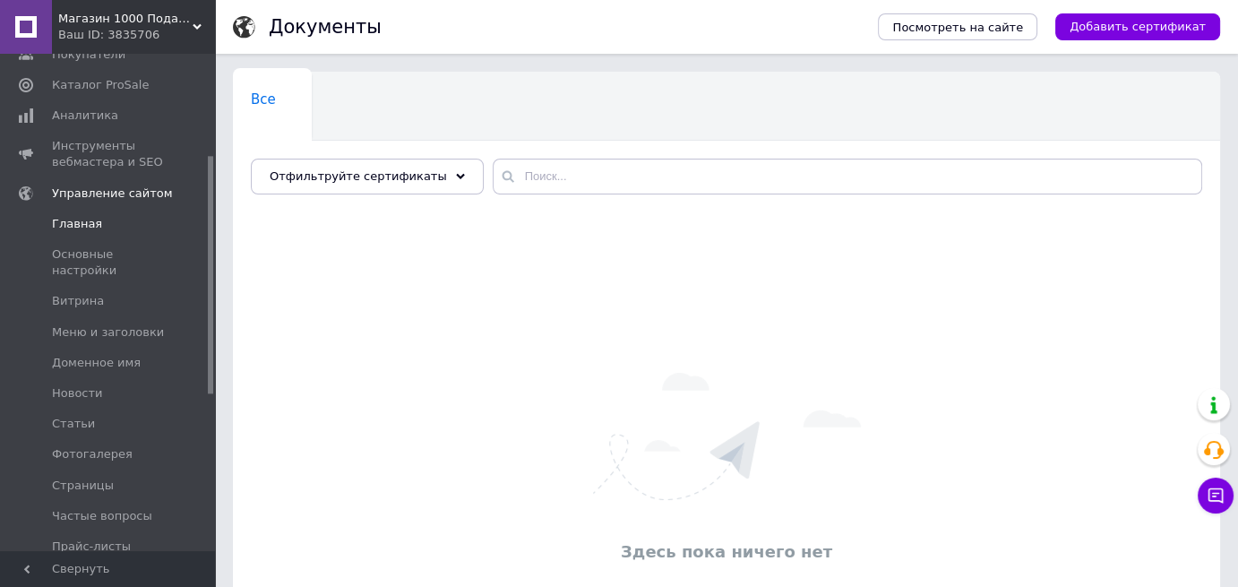
scroll to position [537, 0]
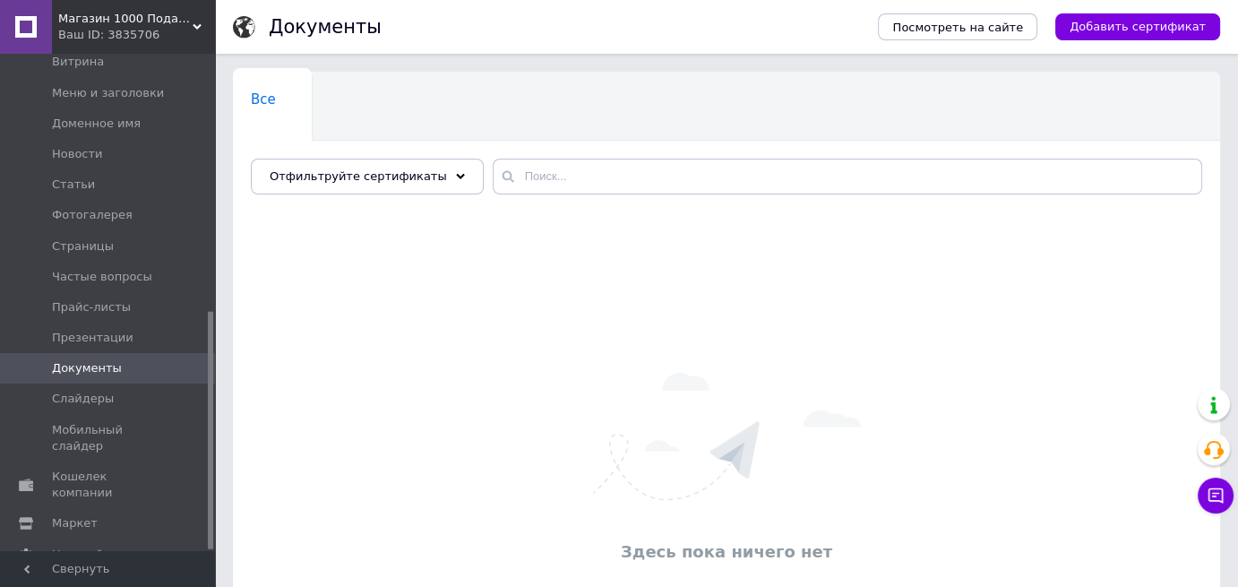
click at [97, 360] on span "Документы" at bounding box center [87, 368] width 70 height 16
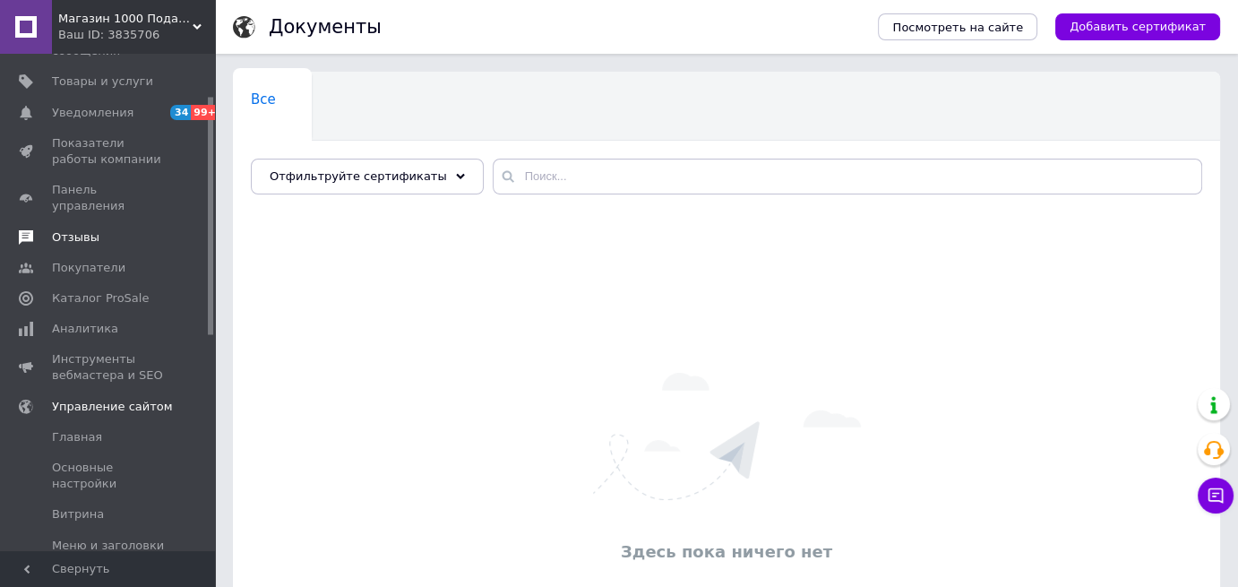
scroll to position [90, 0]
click at [72, 454] on span "Основные настройки" at bounding box center [109, 470] width 114 height 32
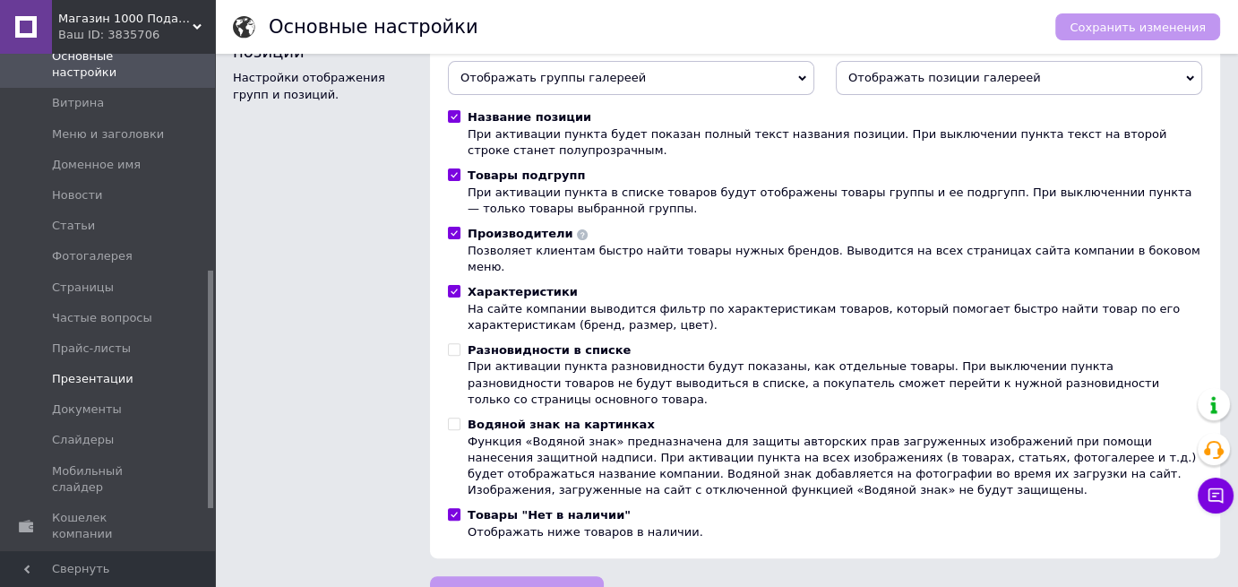
scroll to position [537, 0]
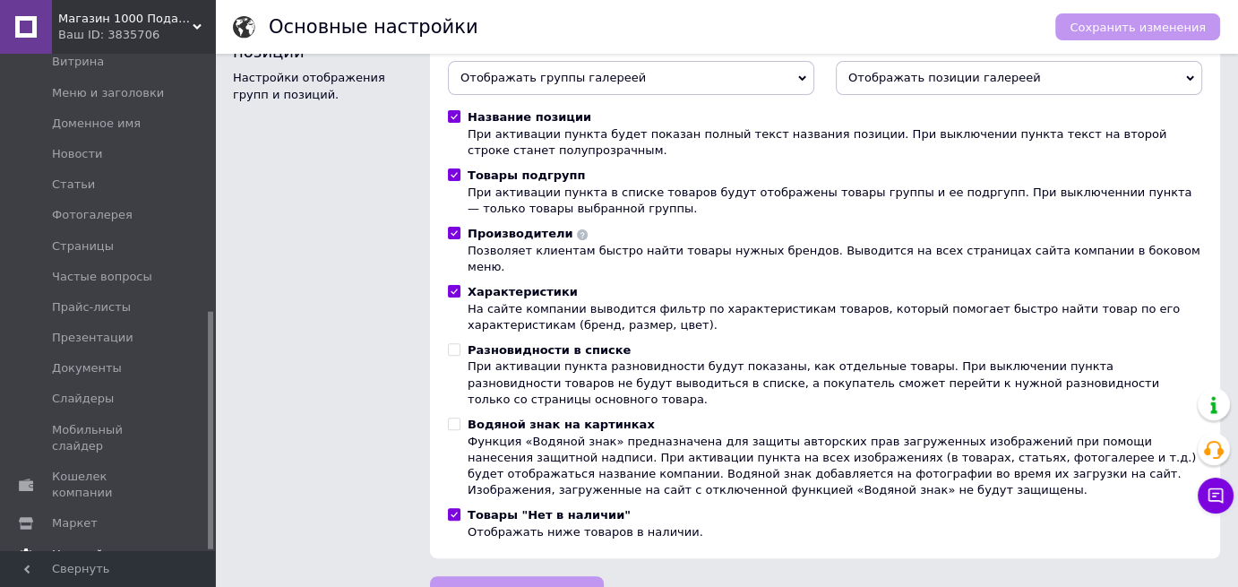
click at [78, 547] on span "Настройки" at bounding box center [84, 555] width 65 height 16
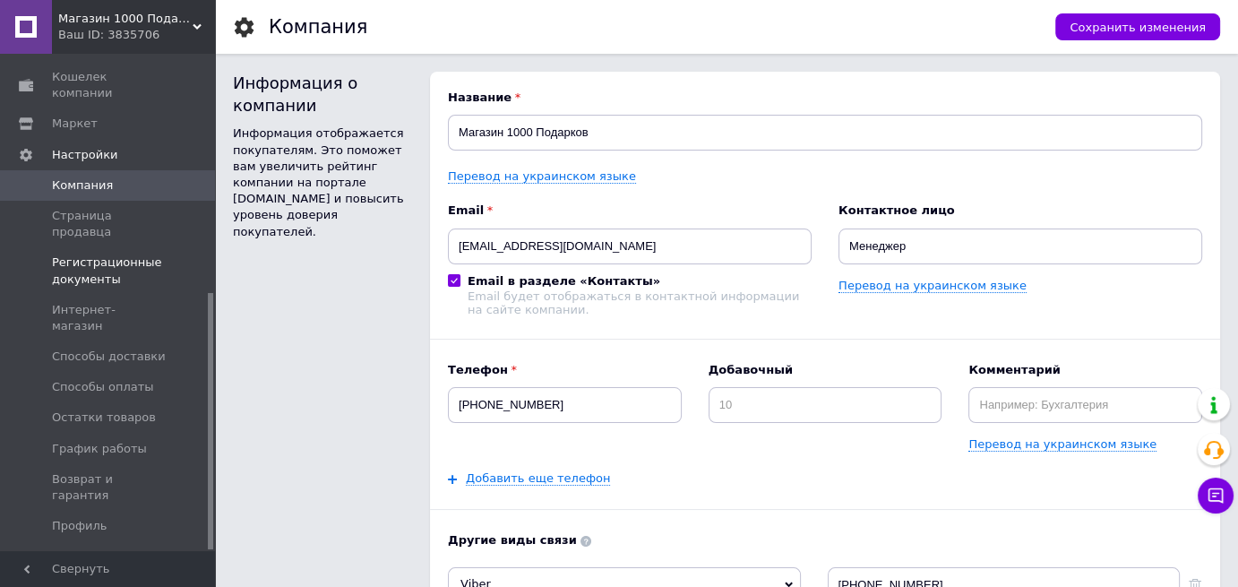
click at [105, 254] on span "Регистрационные документы" at bounding box center [109, 270] width 114 height 32
